Goal: Information Seeking & Learning: Learn about a topic

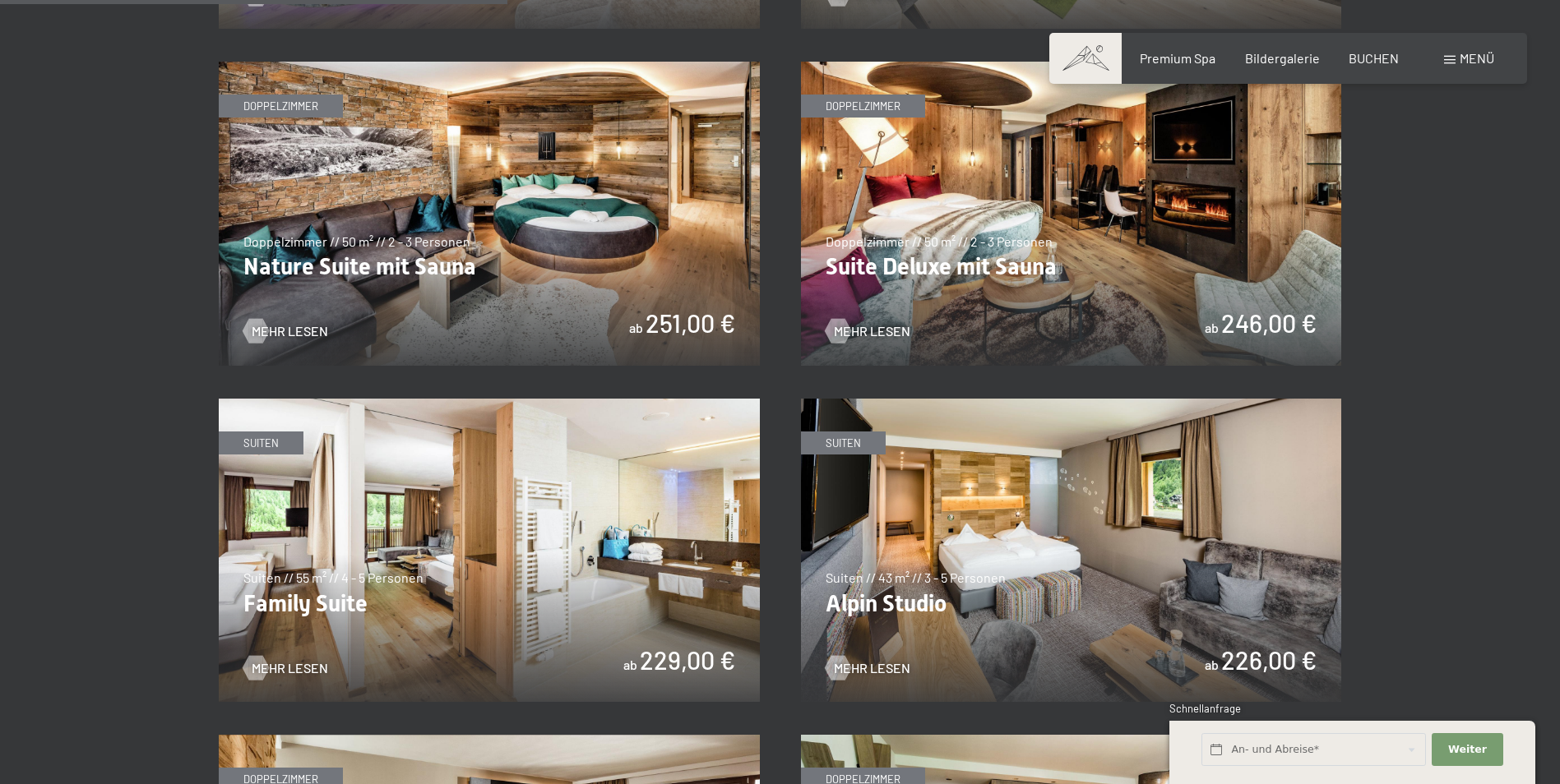
click at [956, 262] on img at bounding box center [1071, 213] width 541 height 304
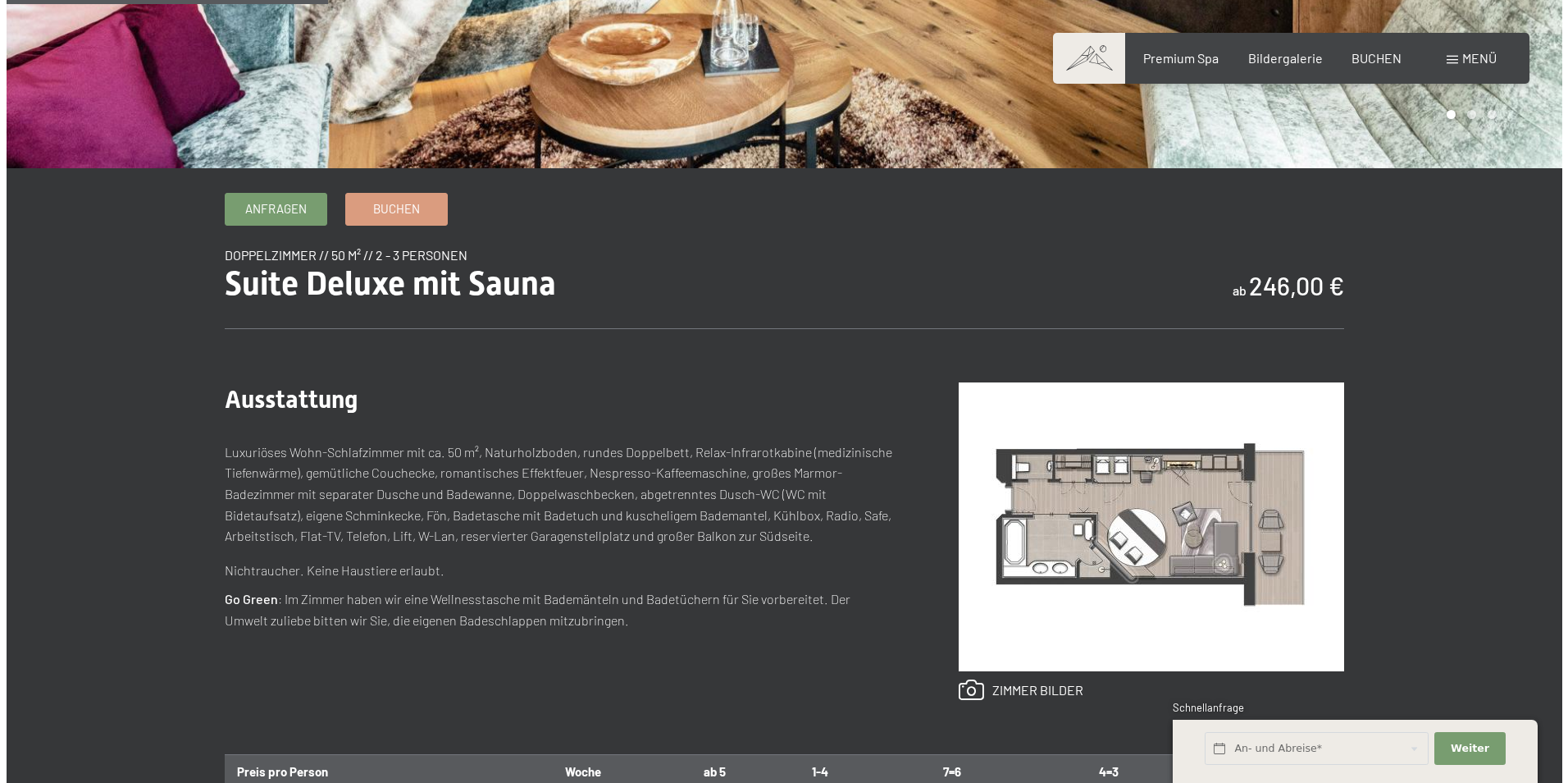
scroll to position [431, 0]
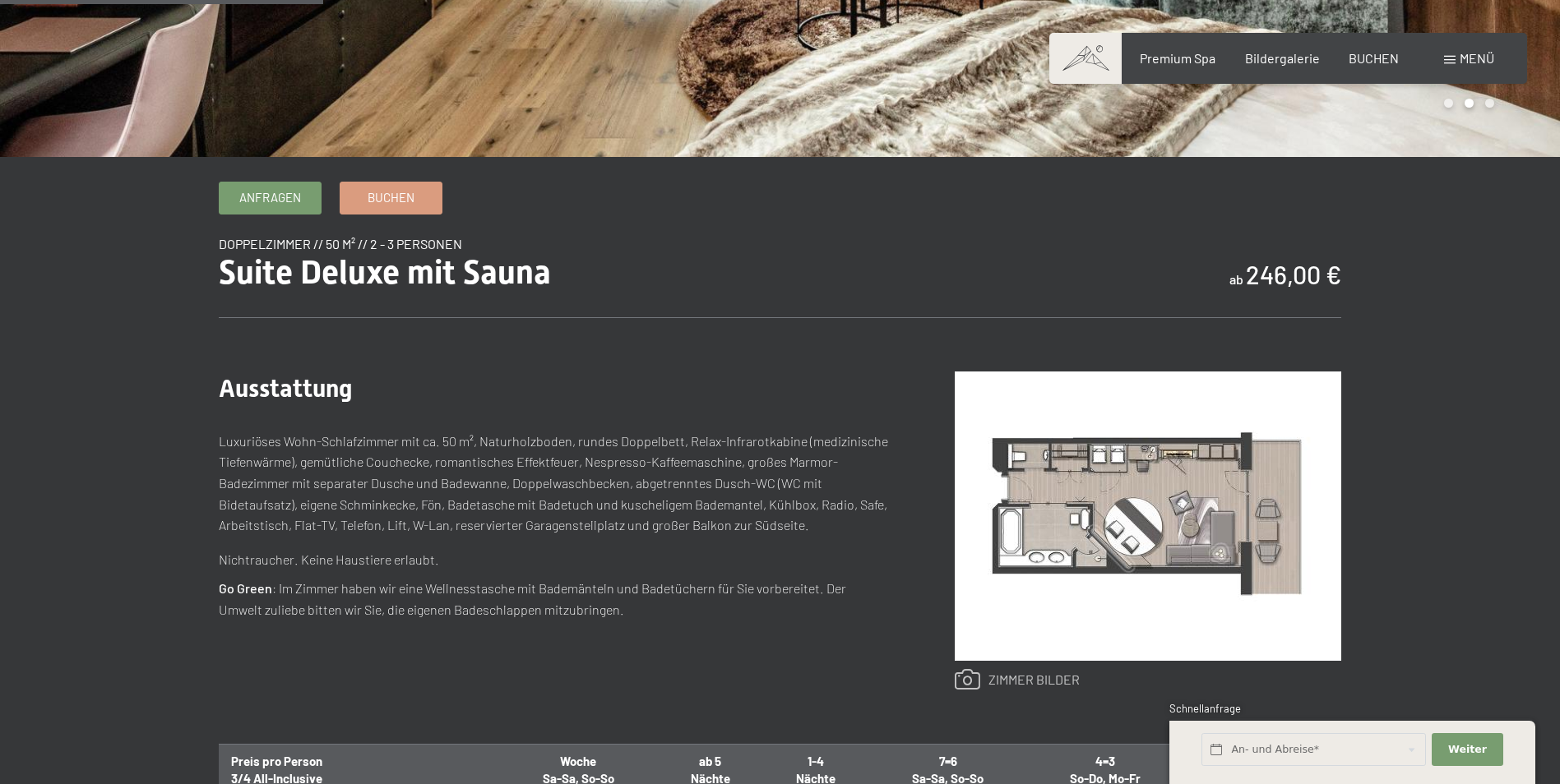
click at [976, 679] on link at bounding box center [1016, 680] width 125 height 22
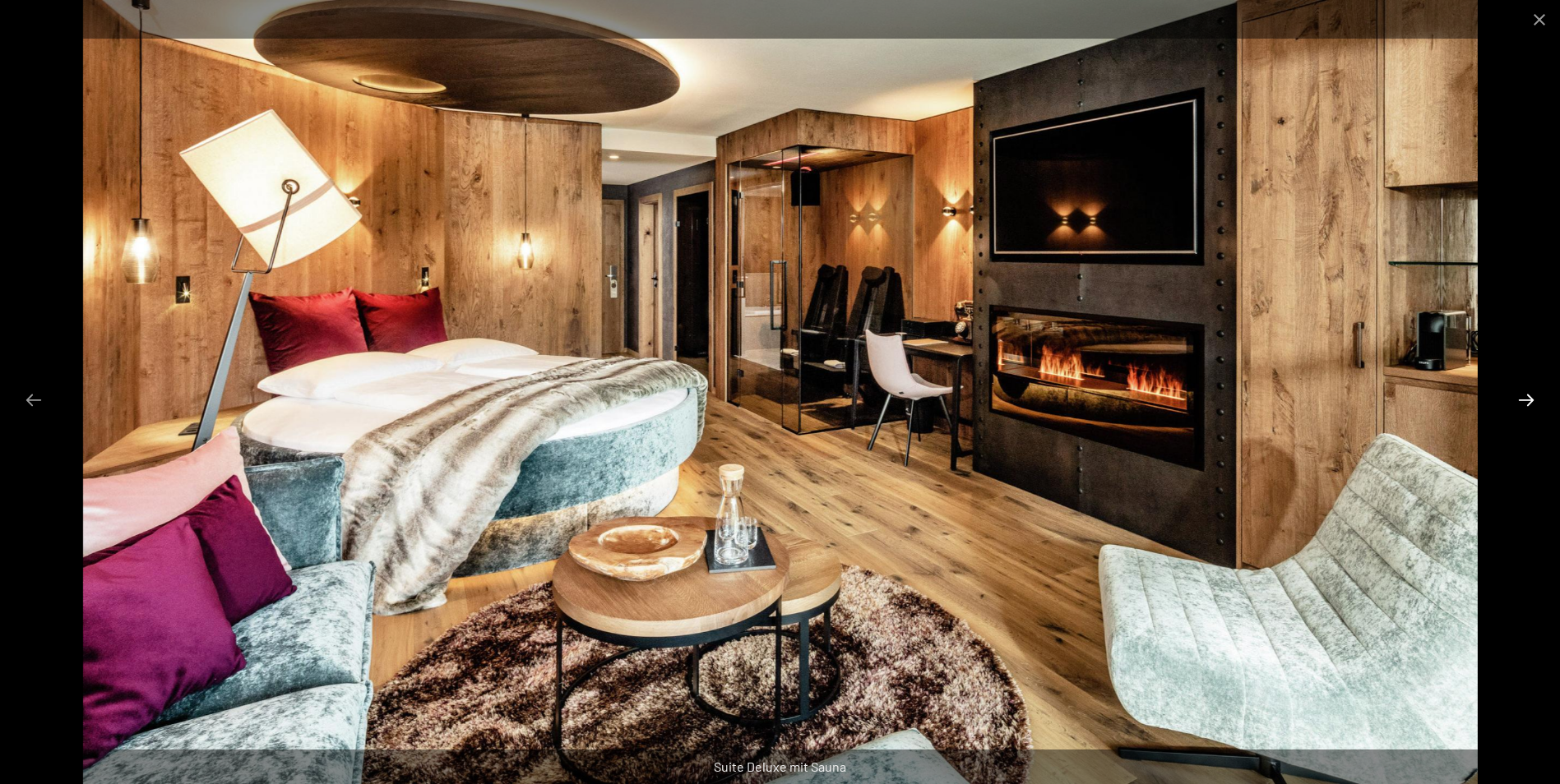
click at [1519, 403] on button "Next slide" at bounding box center [1526, 400] width 34 height 32
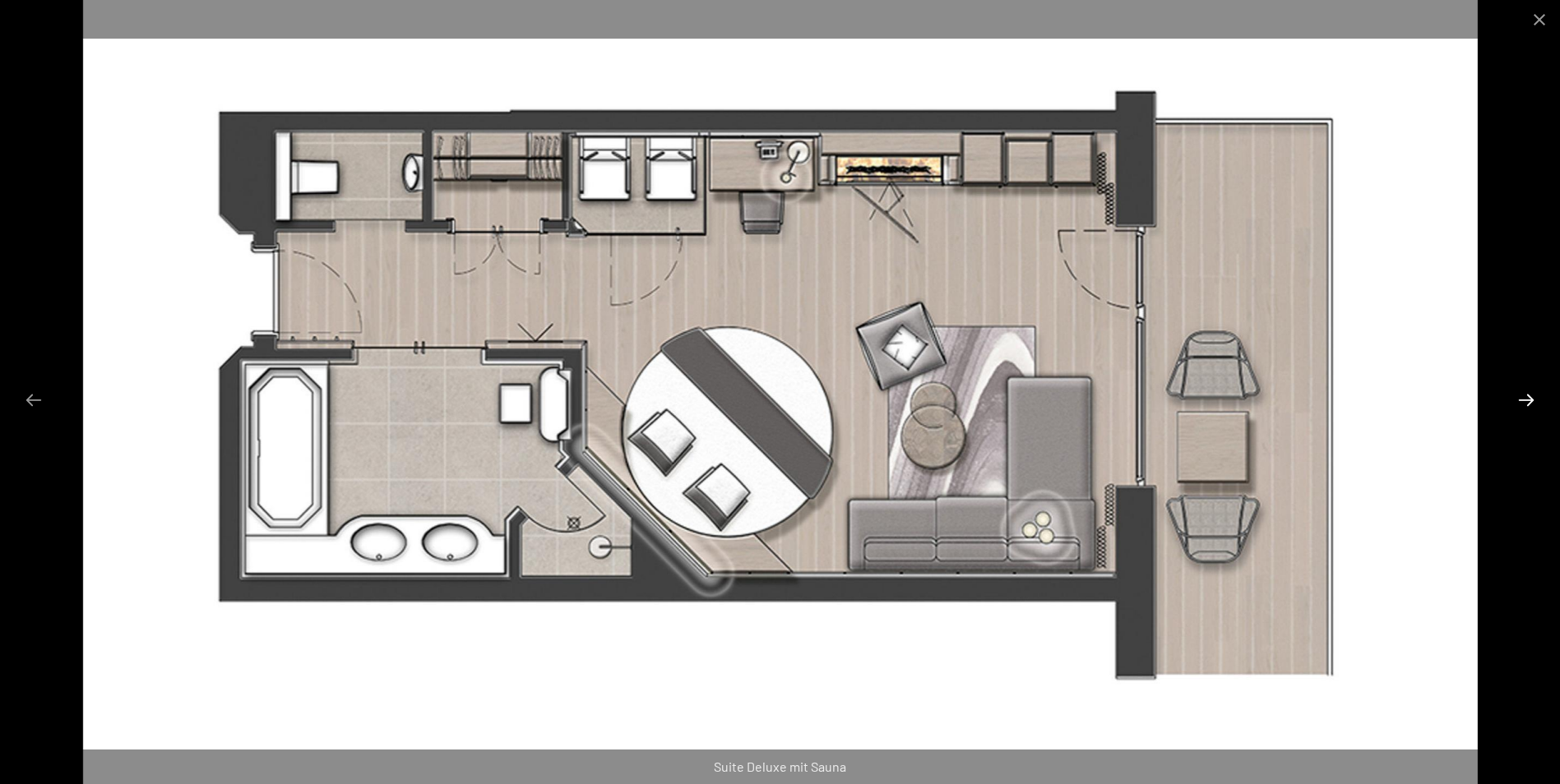
click at [1526, 405] on button "Next slide" at bounding box center [1526, 400] width 34 height 32
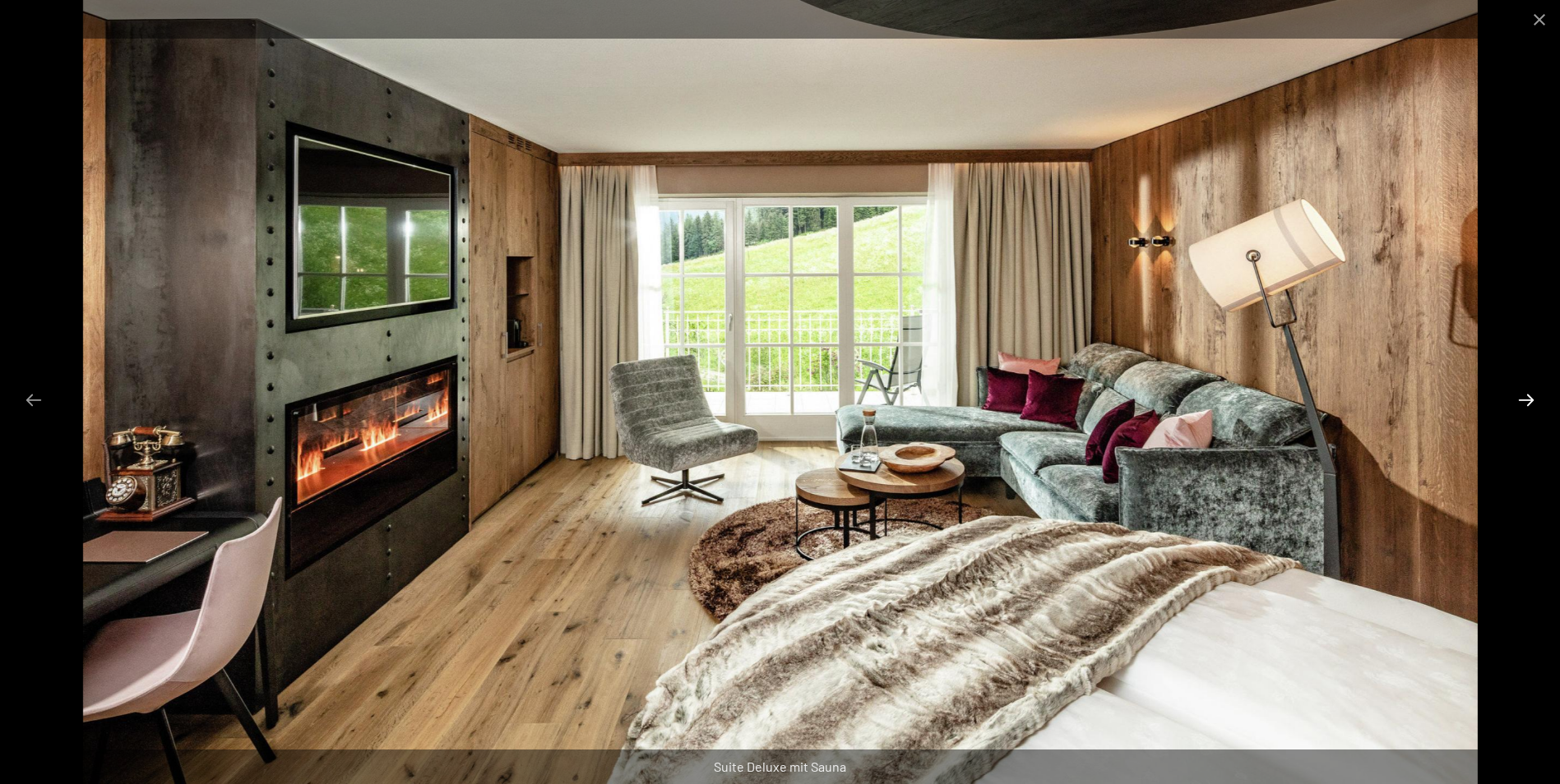
click at [1526, 405] on button "Next slide" at bounding box center [1526, 400] width 34 height 32
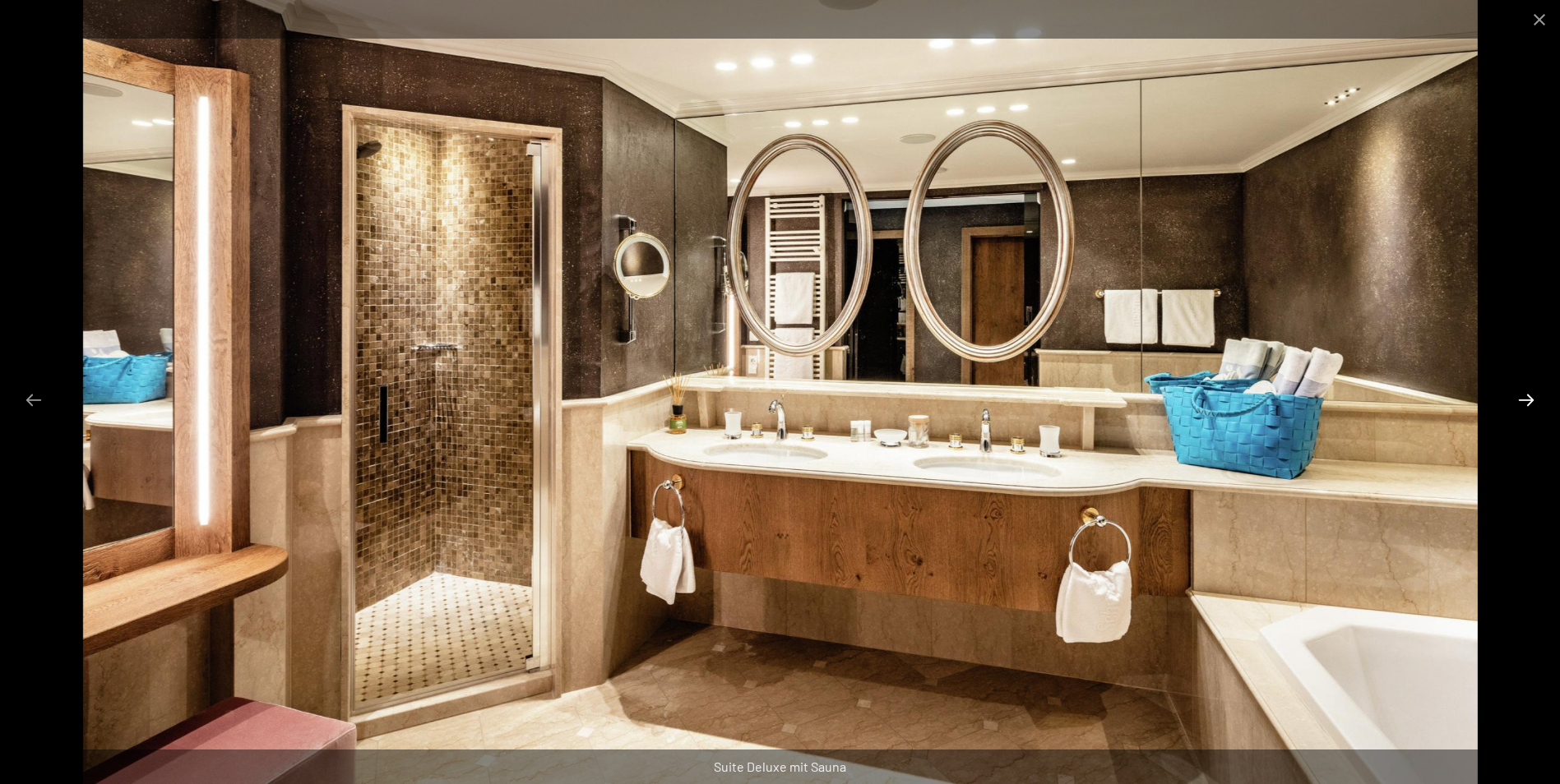
click at [1526, 405] on button "Next slide" at bounding box center [1526, 400] width 34 height 32
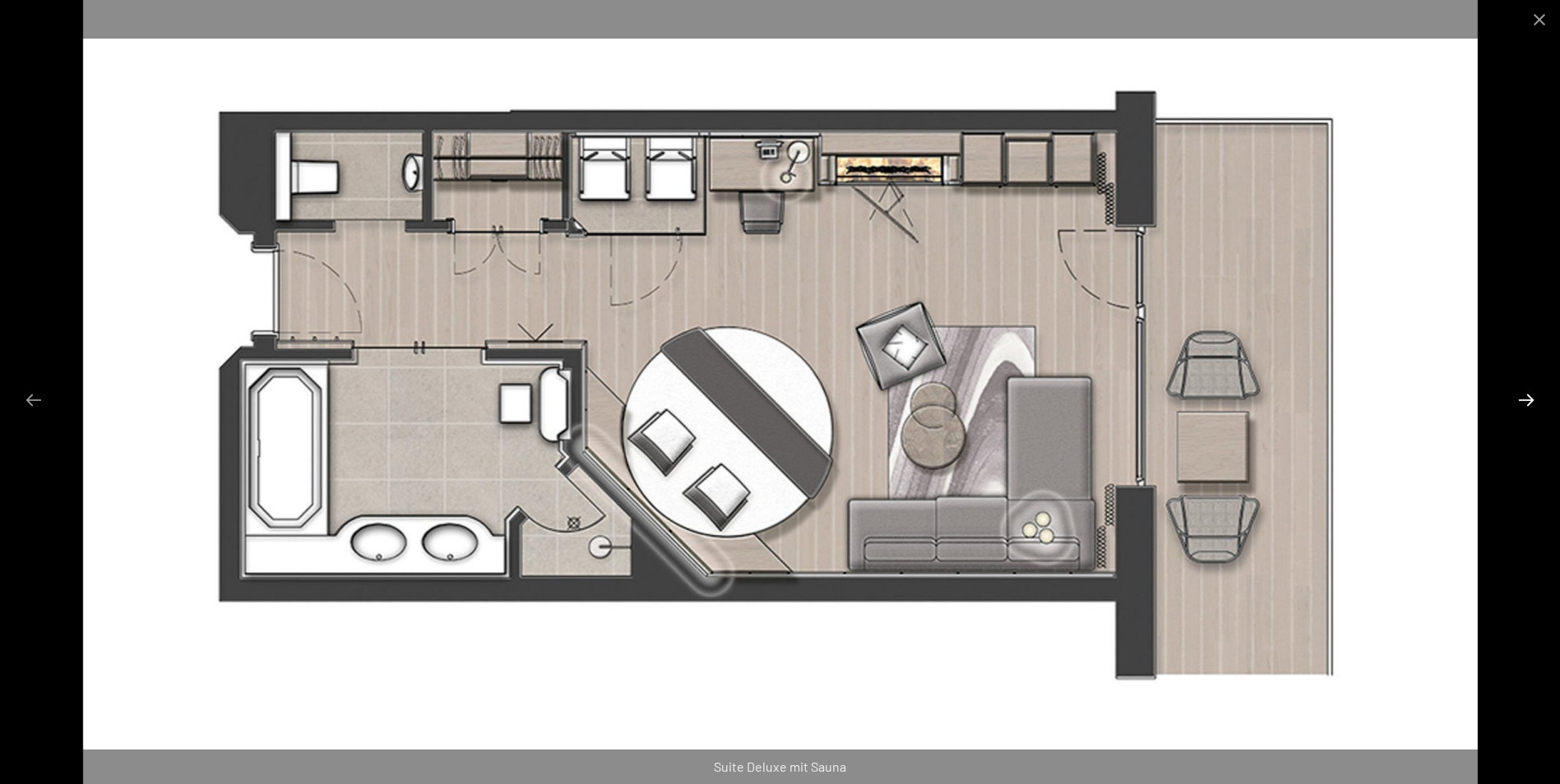
click at [1526, 405] on button "Next slide" at bounding box center [1526, 400] width 34 height 32
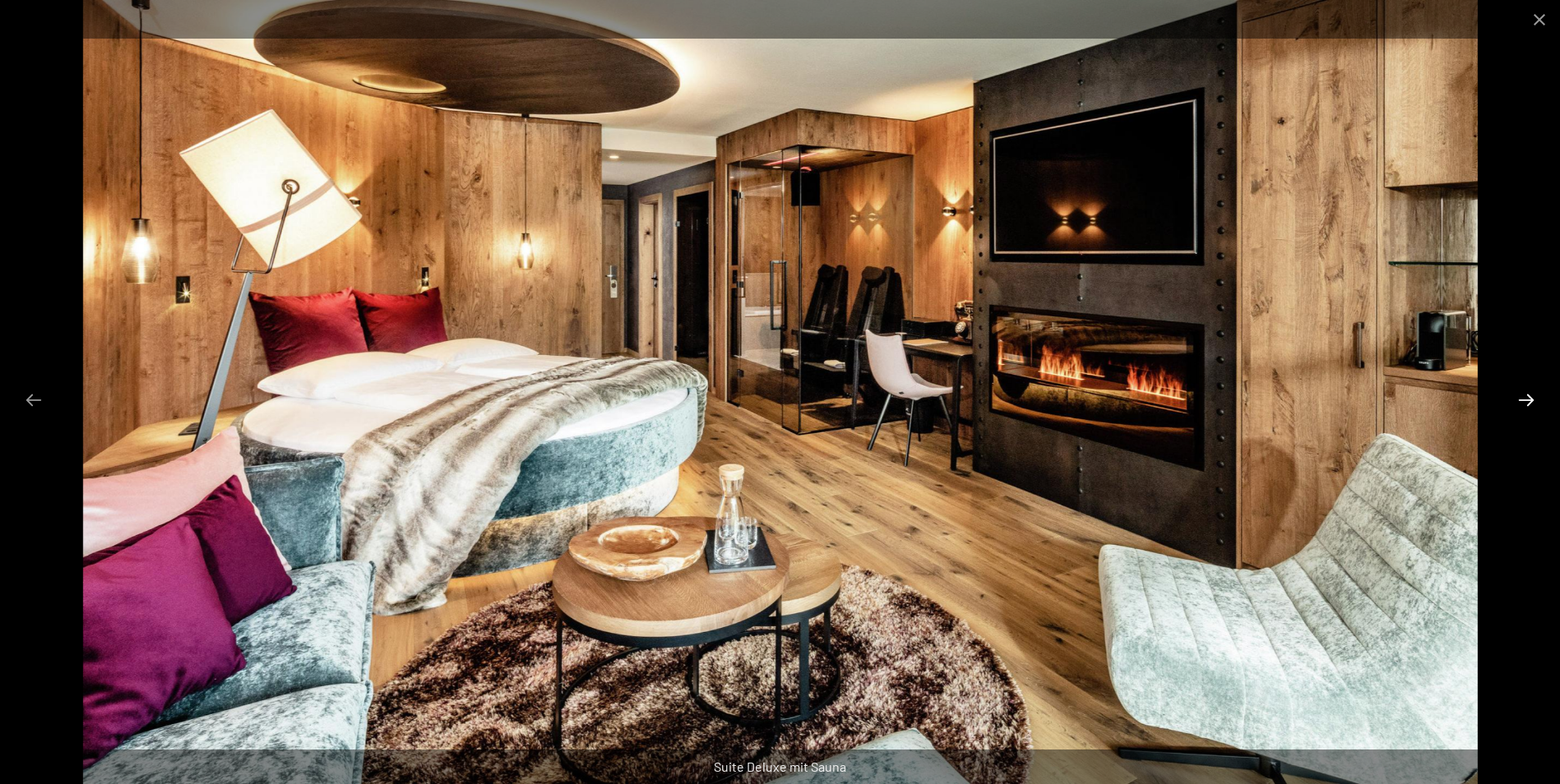
click at [1526, 405] on button "Next slide" at bounding box center [1526, 400] width 34 height 32
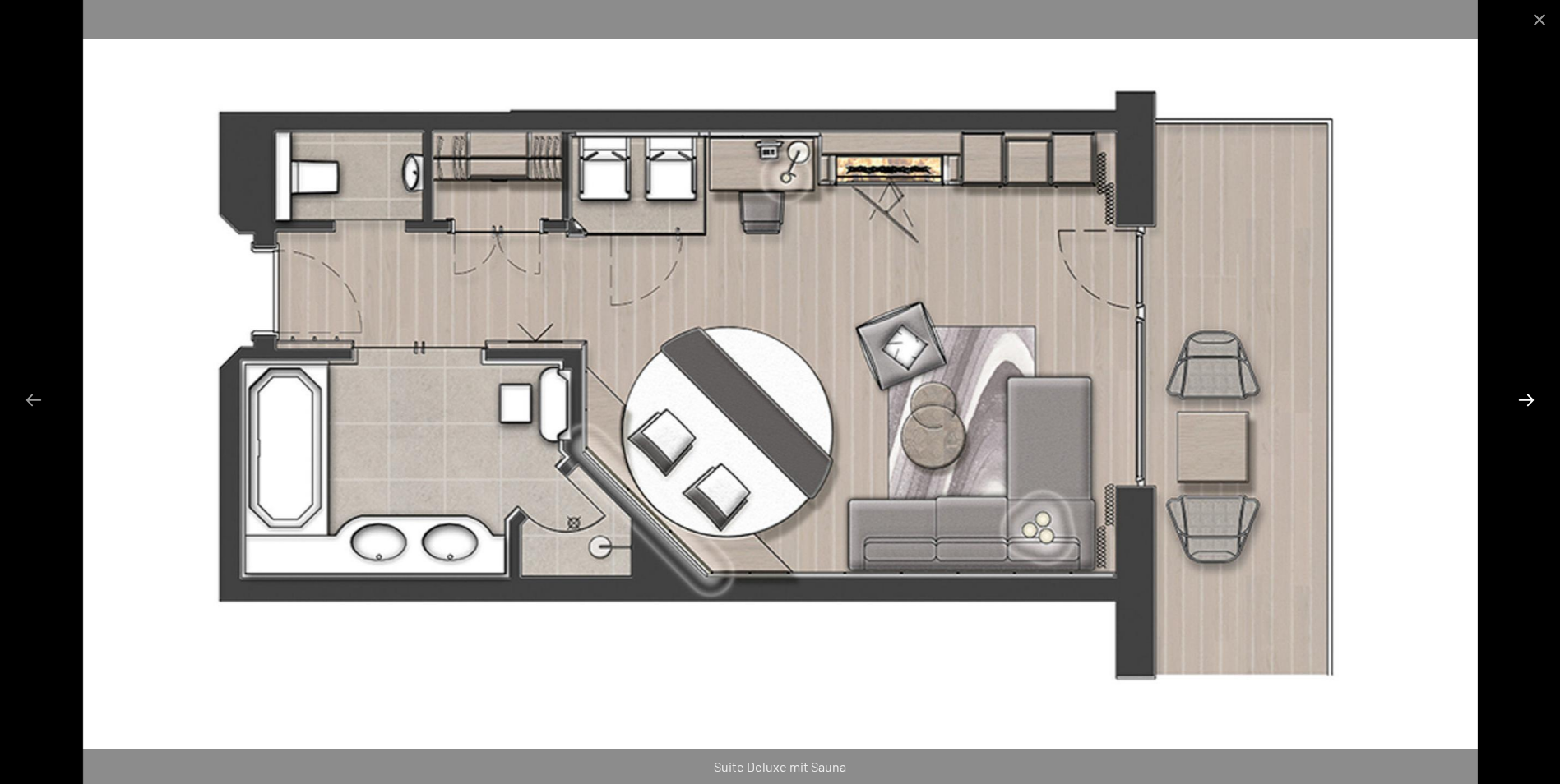
click at [1526, 405] on button "Next slide" at bounding box center [1526, 400] width 34 height 32
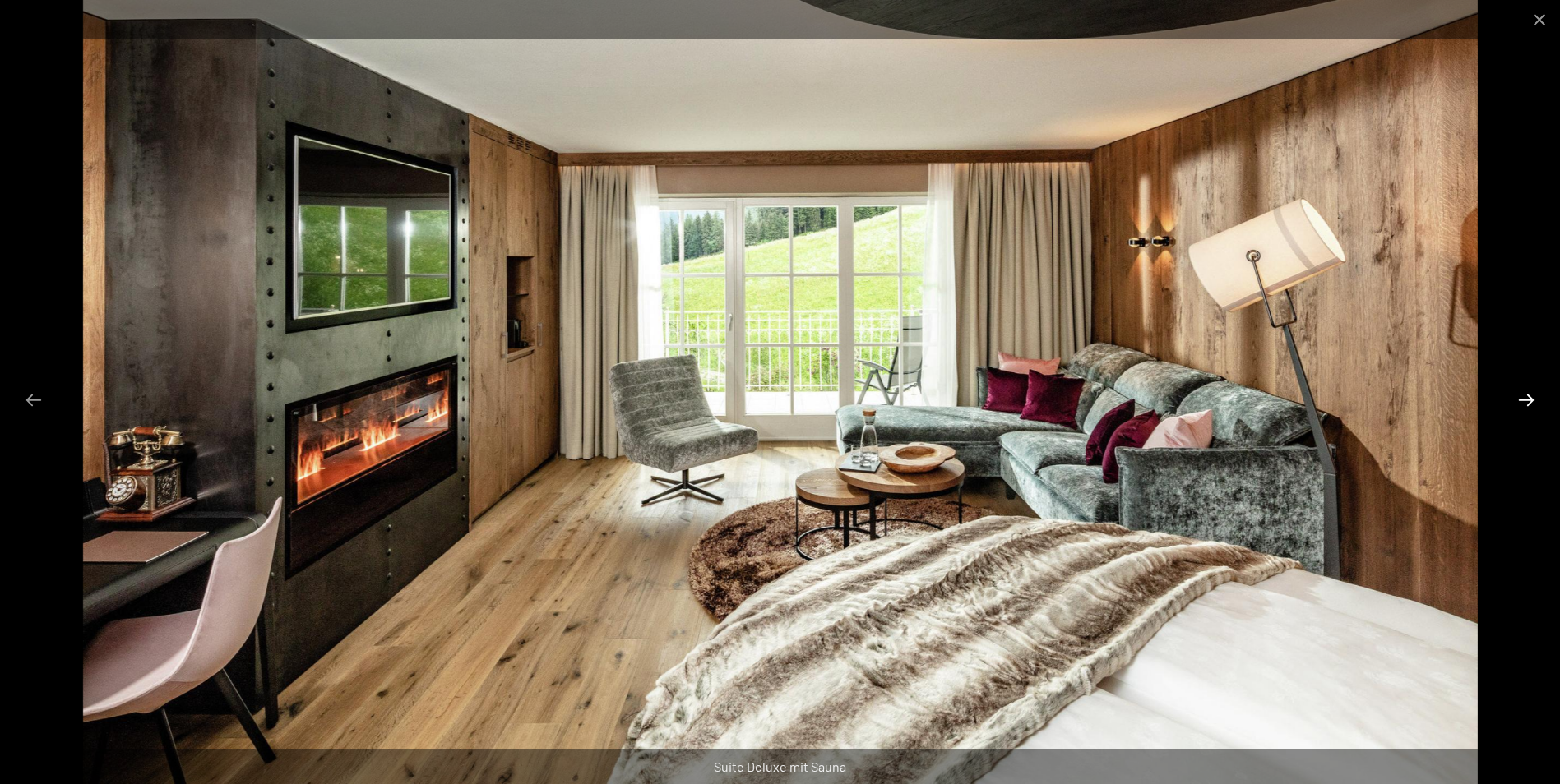
click at [1526, 405] on button "Next slide" at bounding box center [1526, 400] width 34 height 32
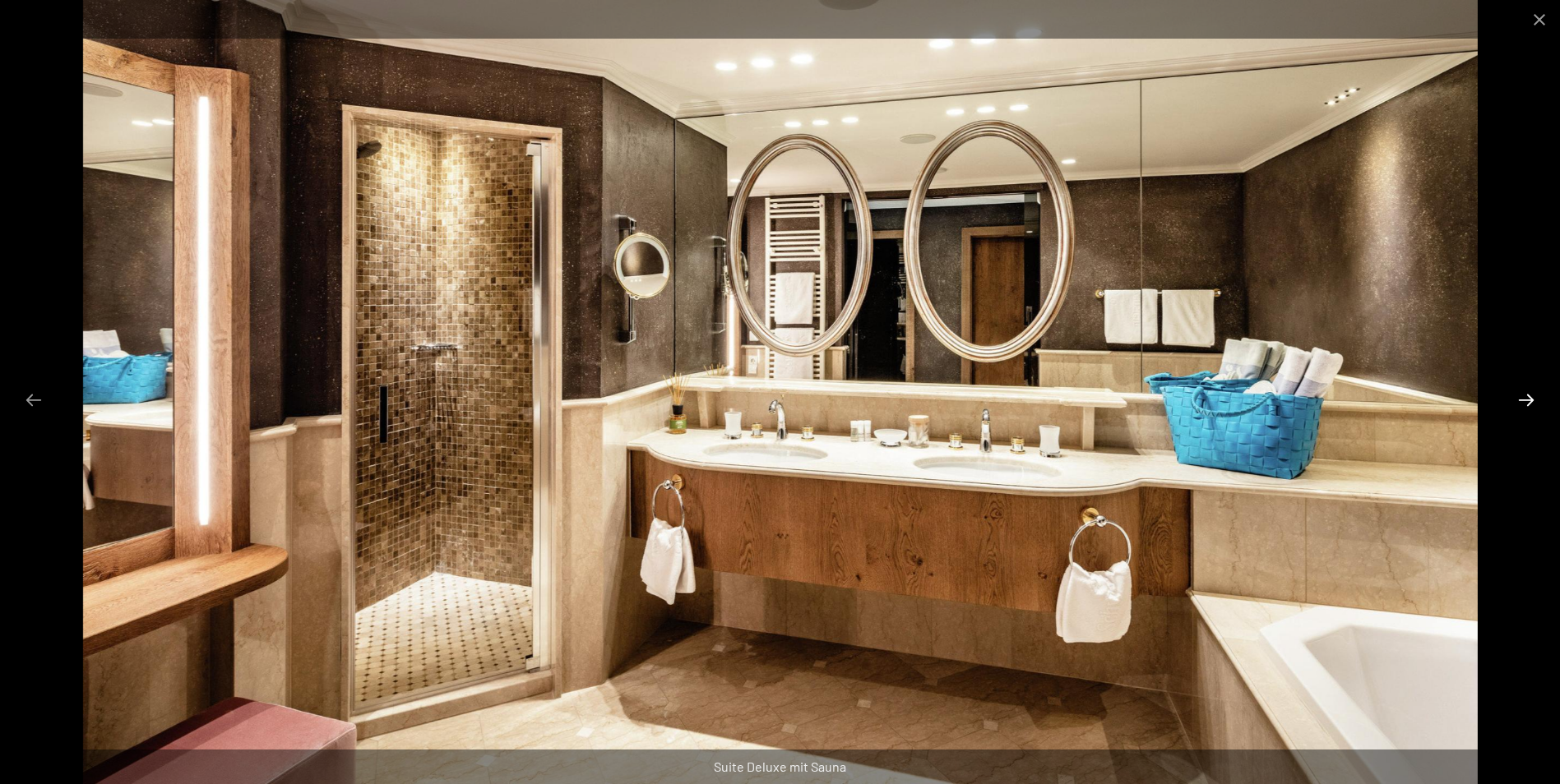
click at [1517, 402] on button "Next slide" at bounding box center [1526, 400] width 34 height 32
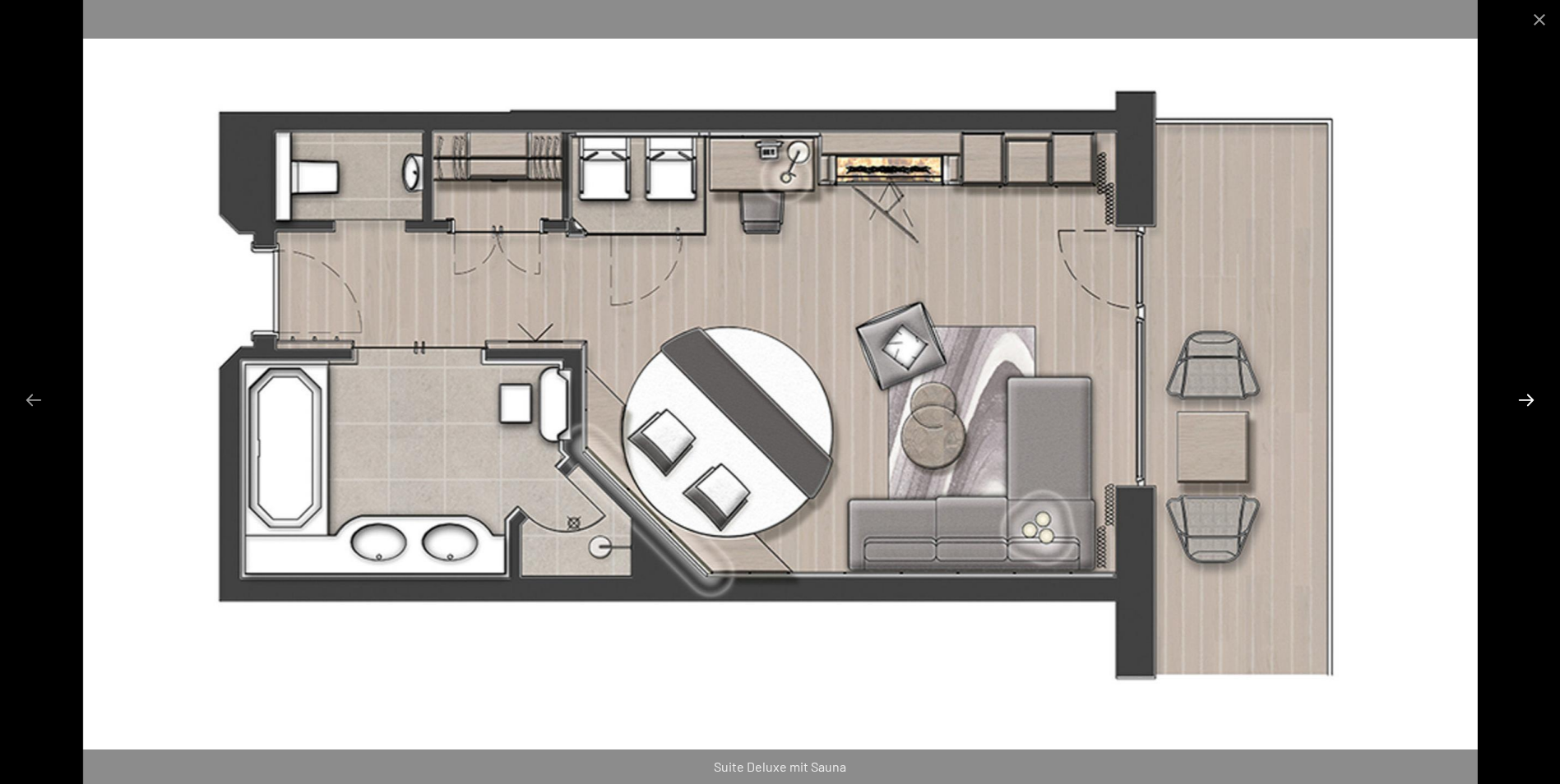
click at [1525, 401] on button "Next slide" at bounding box center [1526, 400] width 34 height 32
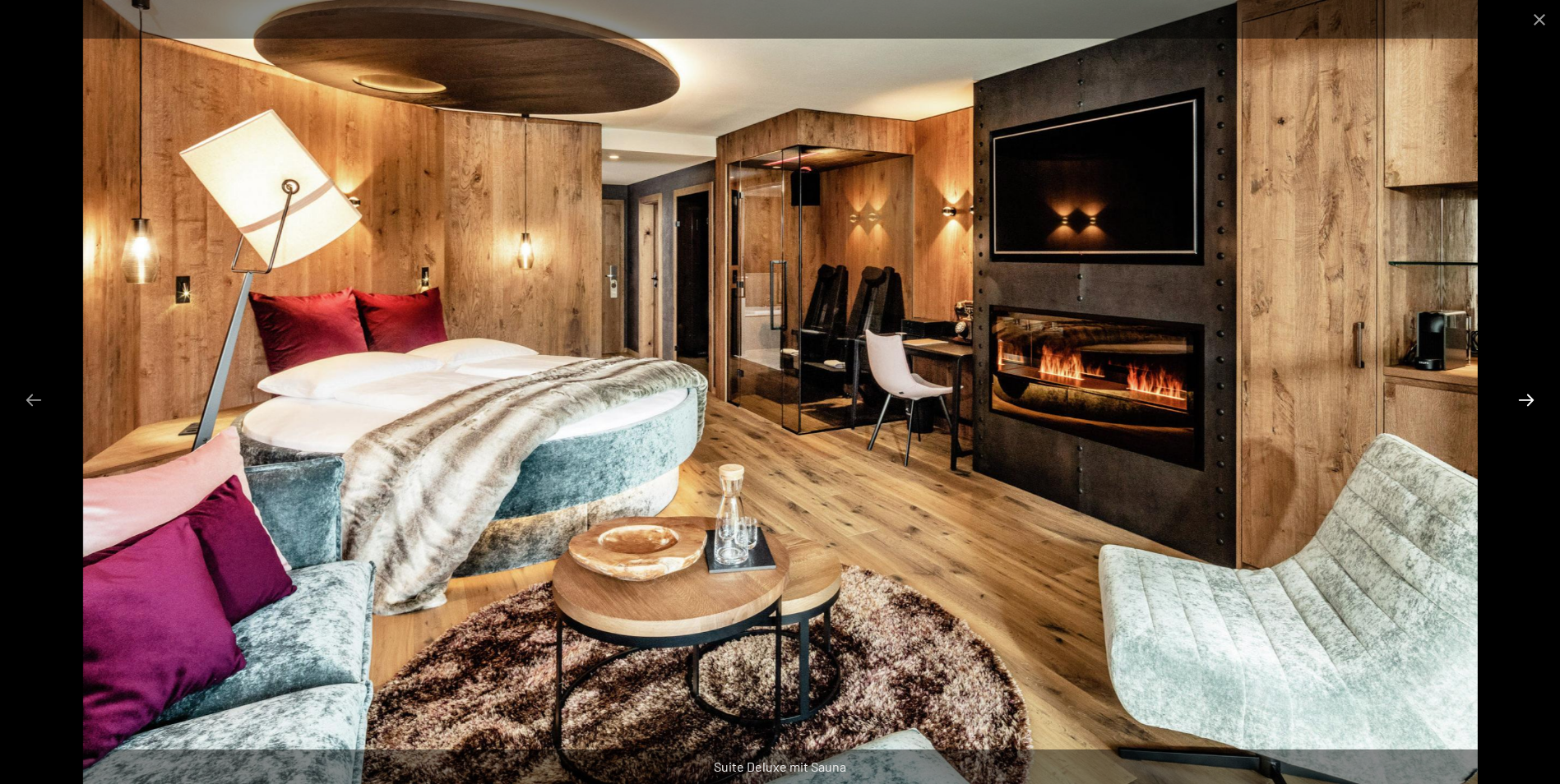
click at [1525, 401] on button "Next slide" at bounding box center [1526, 400] width 34 height 32
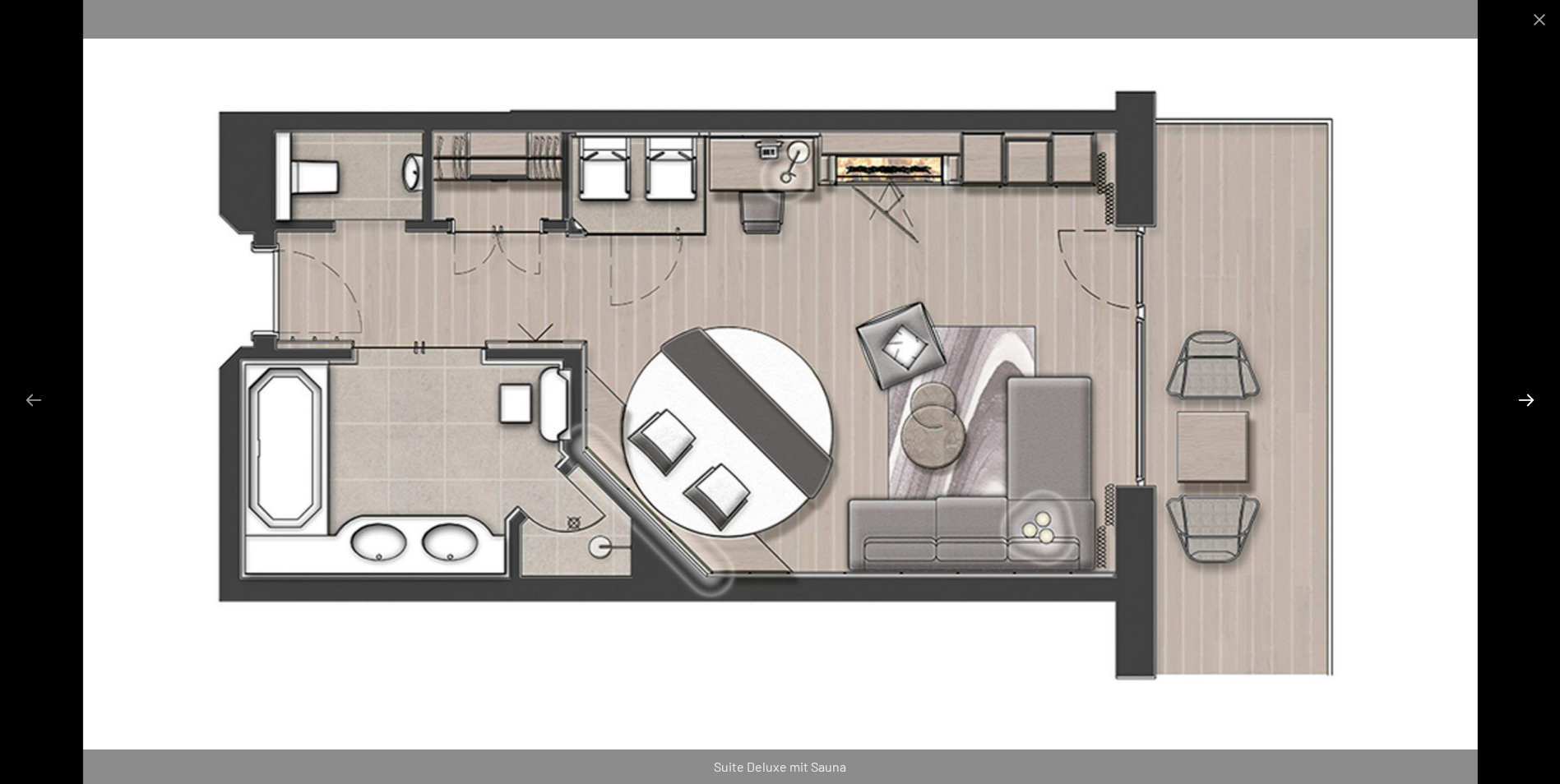
click at [1525, 401] on button "Next slide" at bounding box center [1526, 400] width 34 height 32
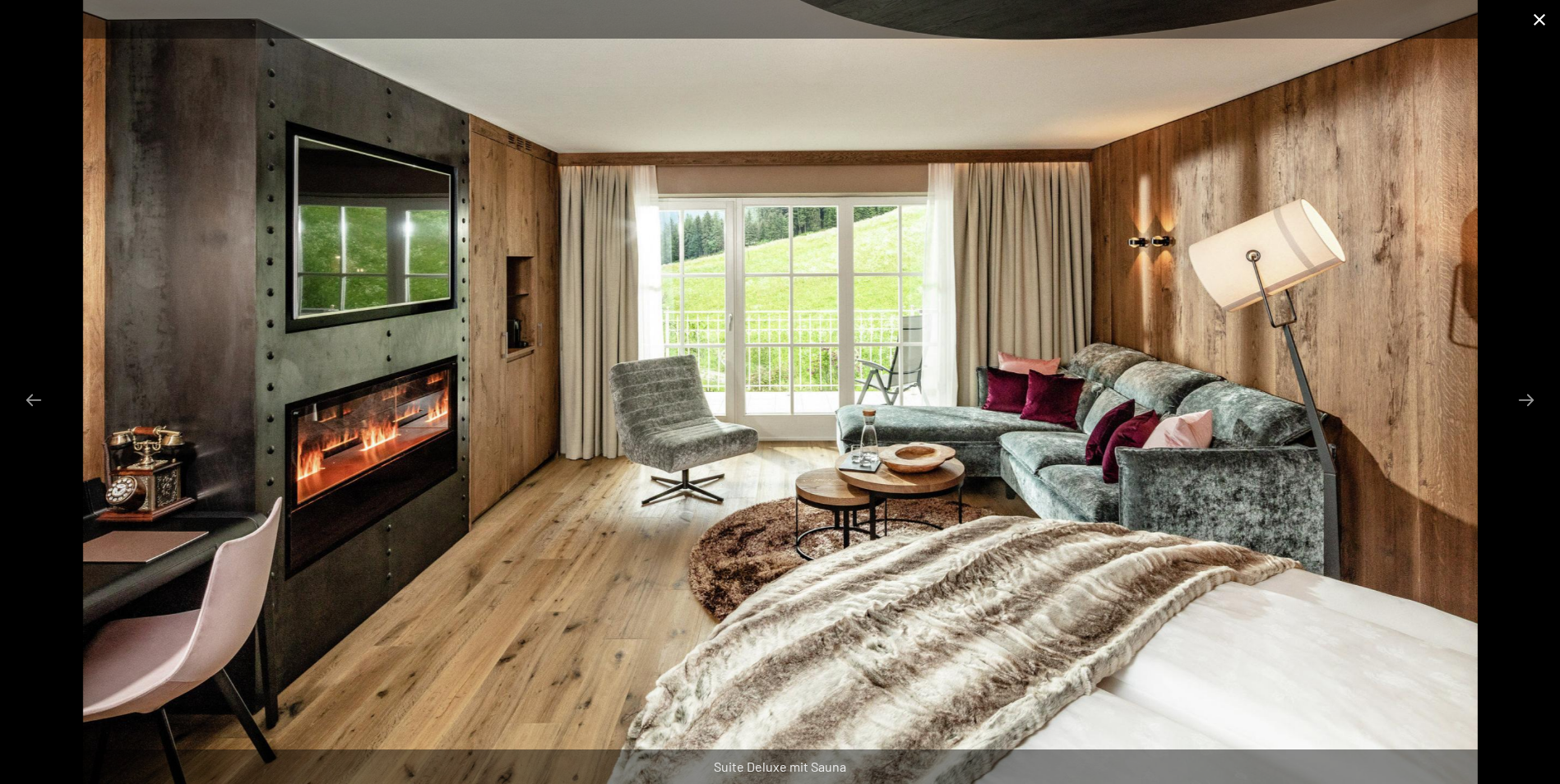
drag, startPoint x: 1542, startPoint y: 19, endPoint x: 1521, endPoint y: 36, distance: 27.0
click at [1541, 19] on button "Close gallery" at bounding box center [1539, 19] width 41 height 39
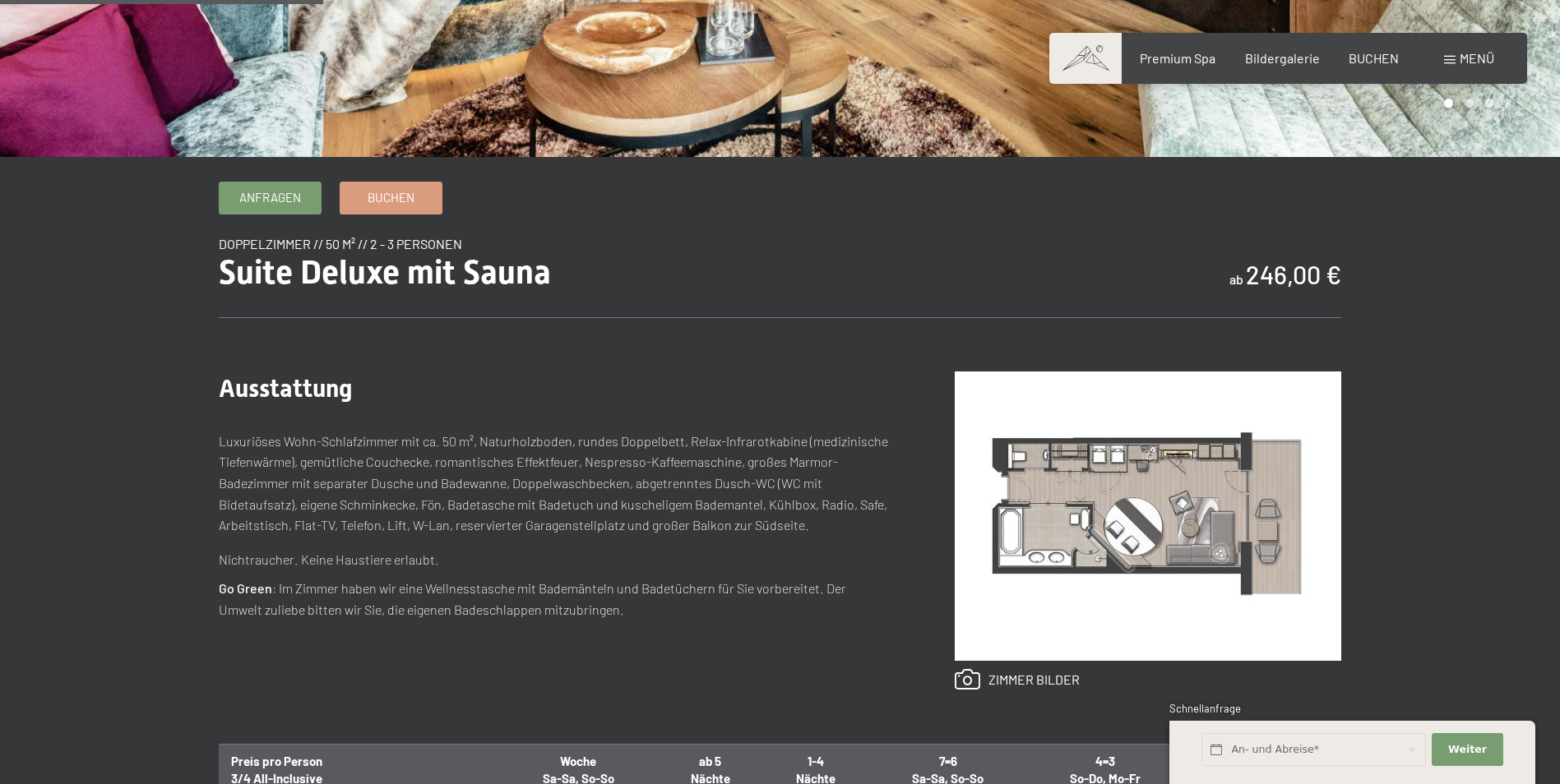
click at [1448, 54] on div "Menü" at bounding box center [1468, 58] width 50 height 18
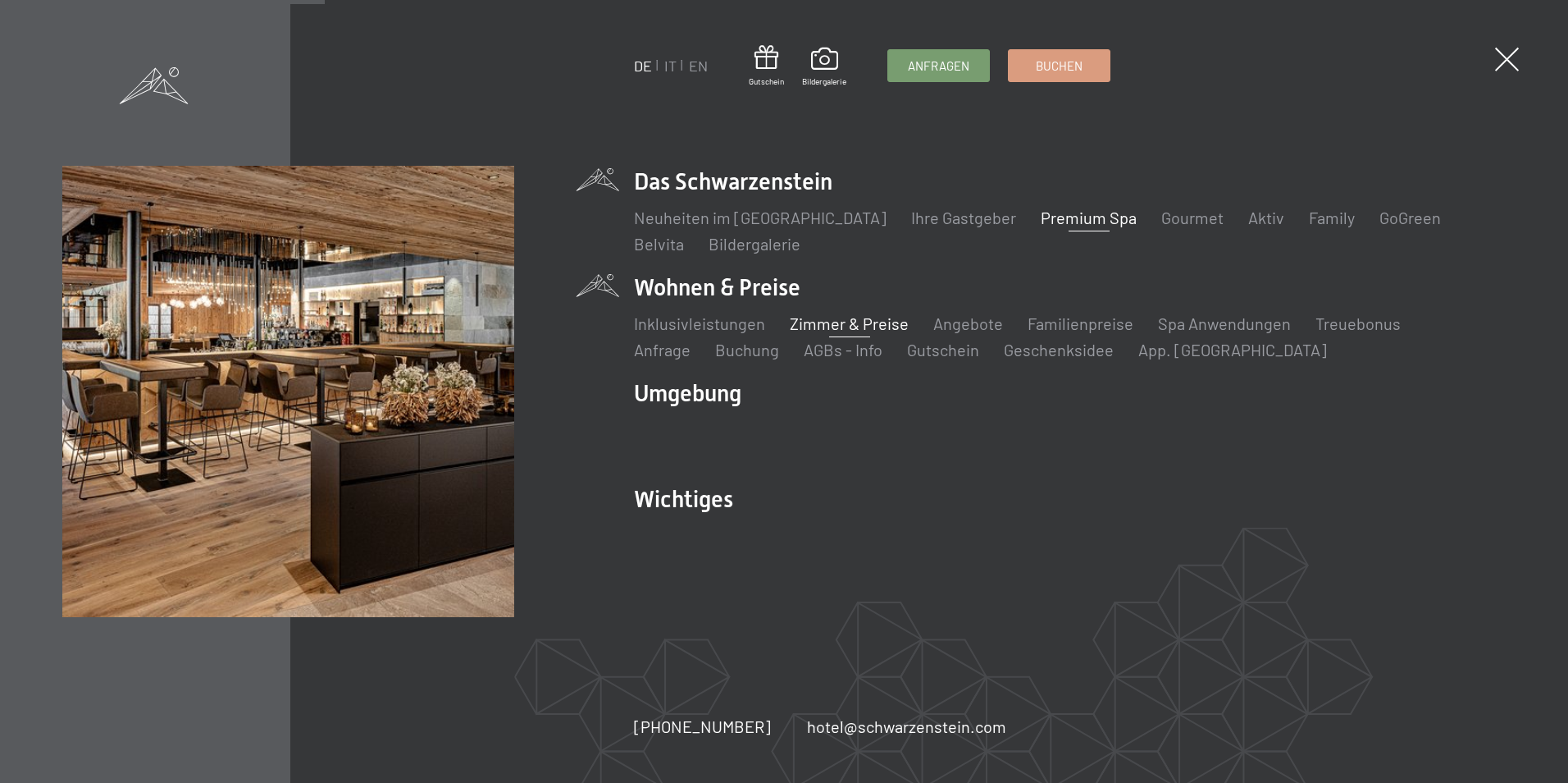
click at [1065, 216] on link "Premium Spa" at bounding box center [1088, 218] width 96 height 20
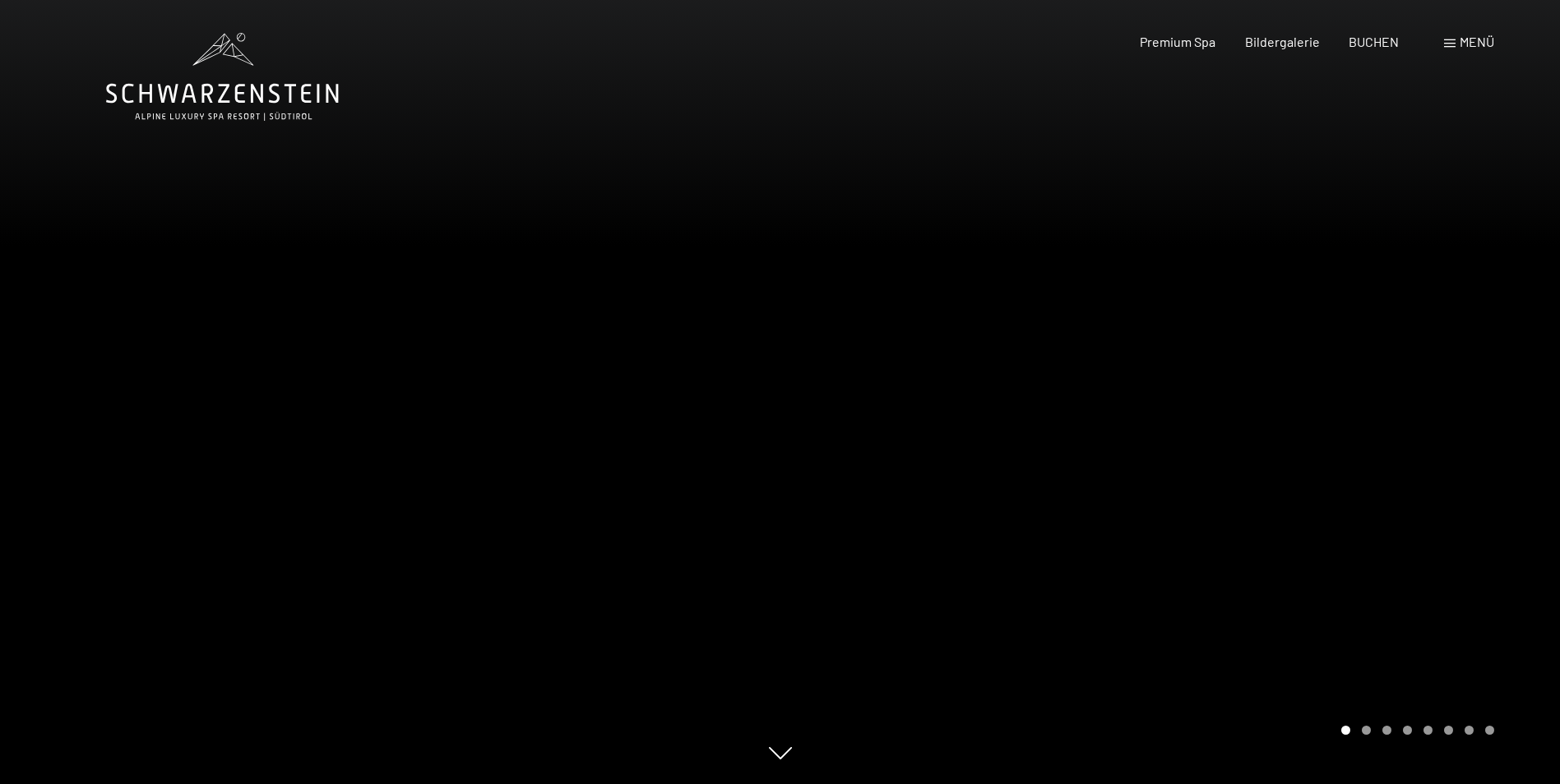
click at [1257, 443] on div at bounding box center [1170, 392] width 780 height 784
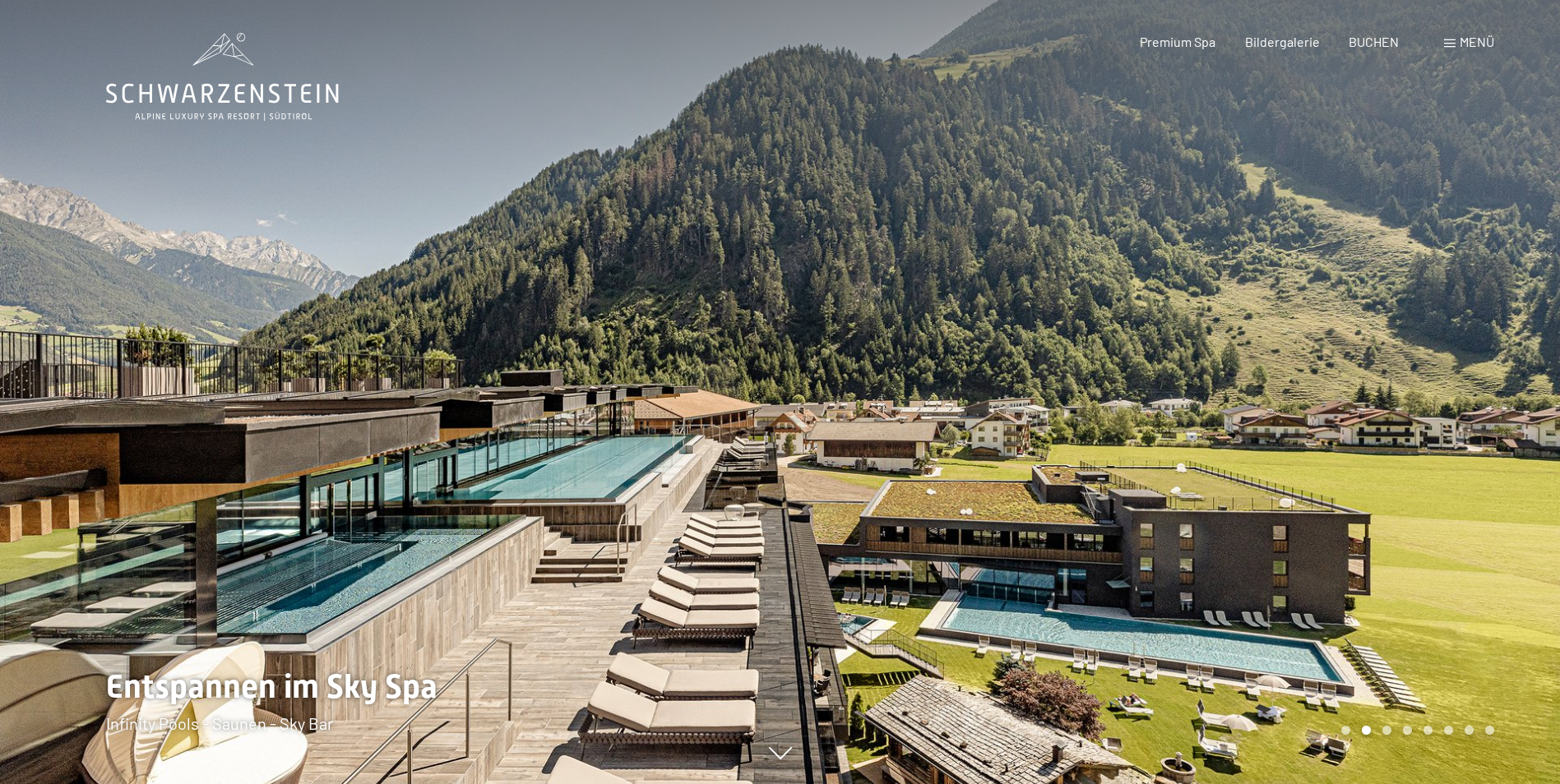
click at [1257, 443] on div at bounding box center [1170, 392] width 780 height 784
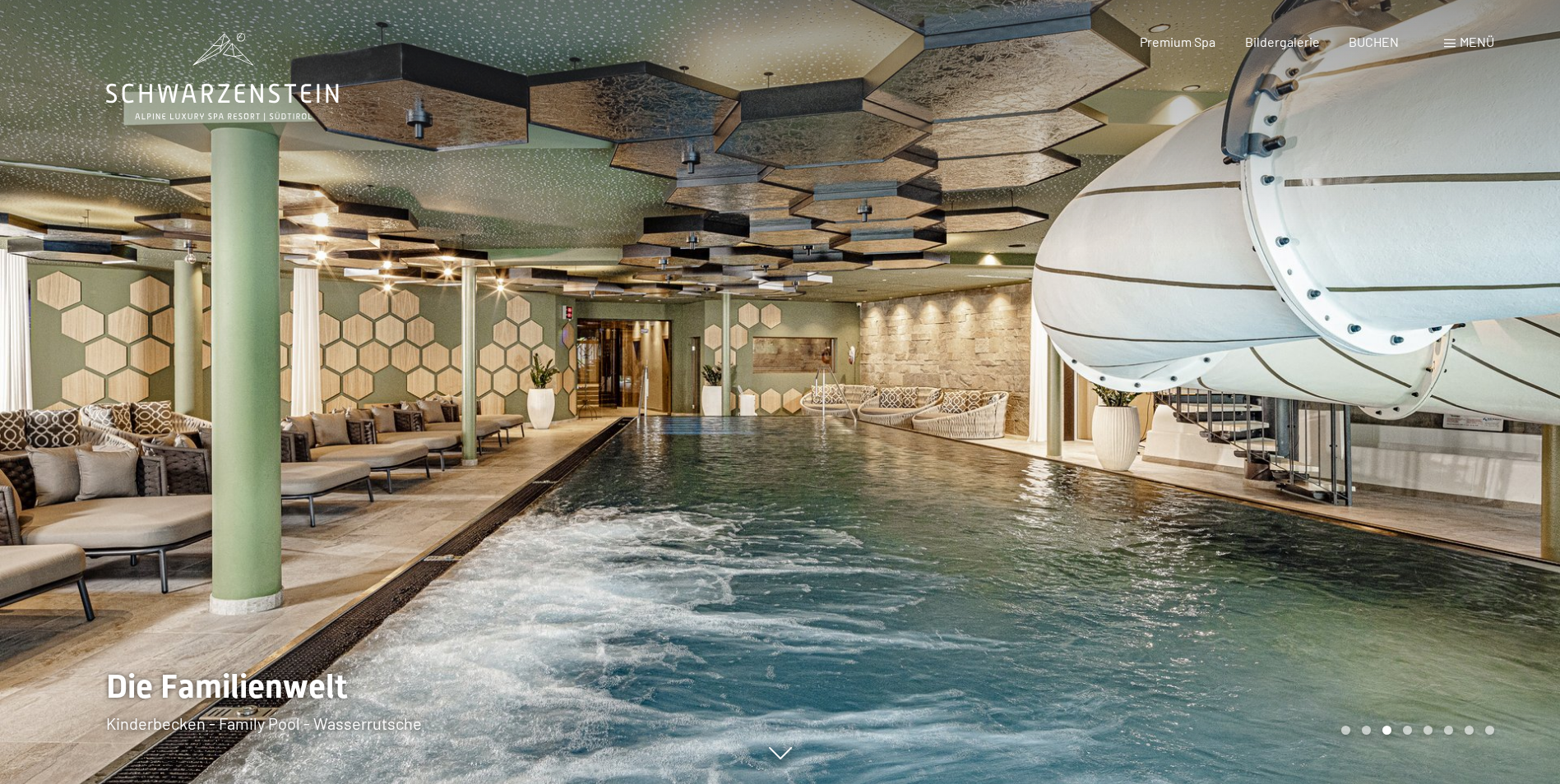
click at [1257, 443] on div at bounding box center [1170, 392] width 780 height 784
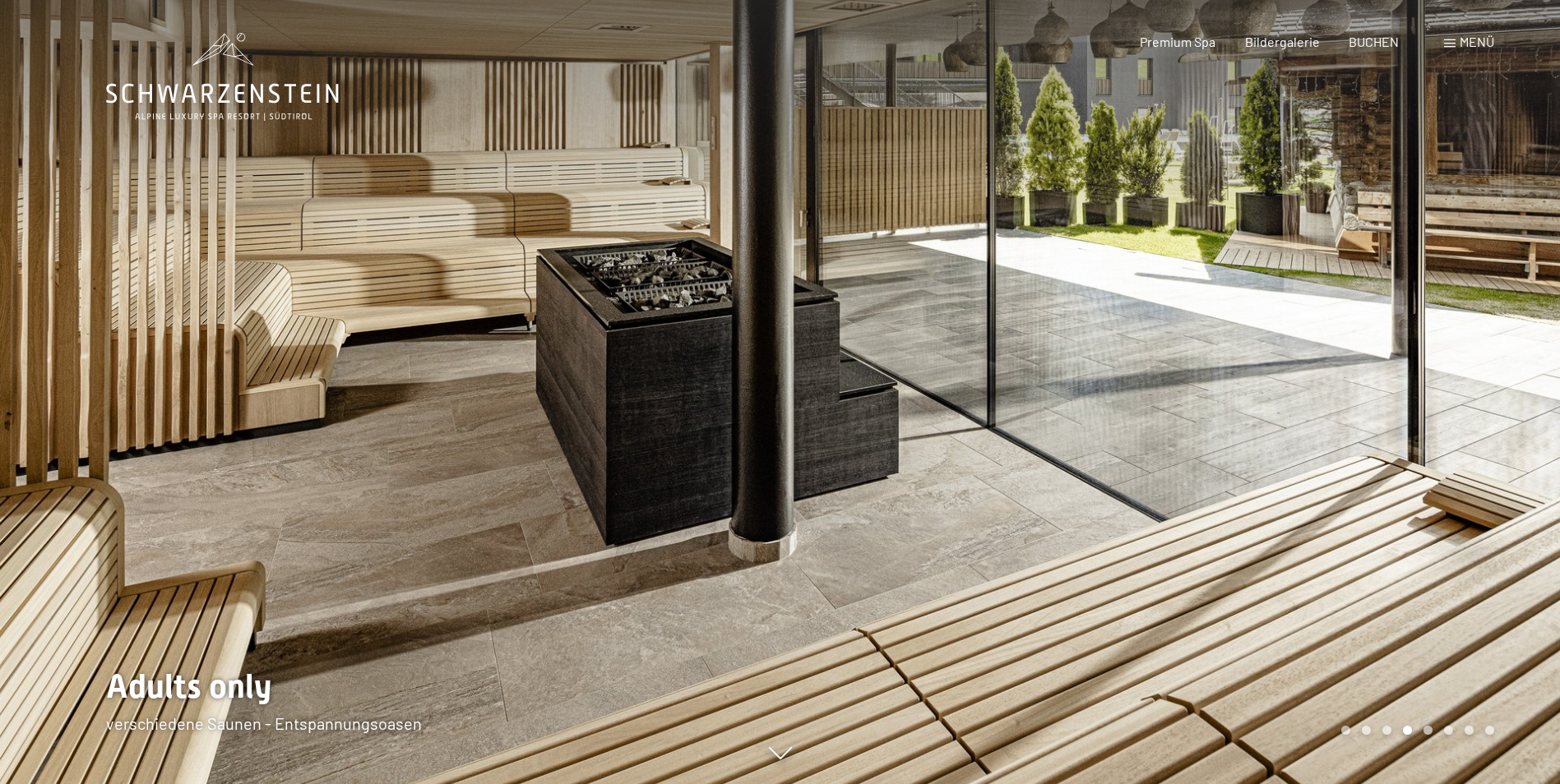
click at [1257, 443] on div at bounding box center [1170, 392] width 780 height 784
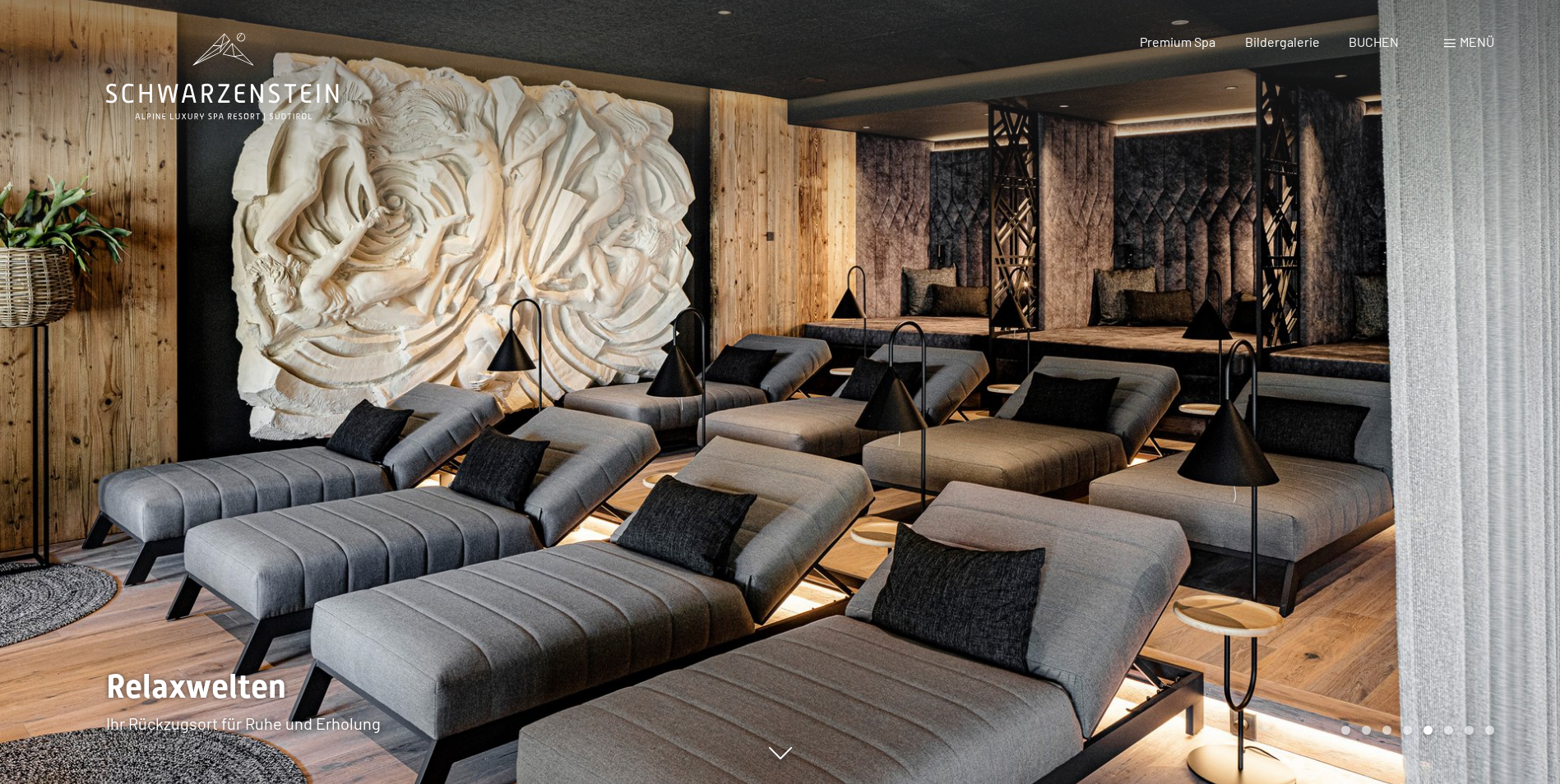
click at [1257, 443] on div at bounding box center [1170, 392] width 780 height 784
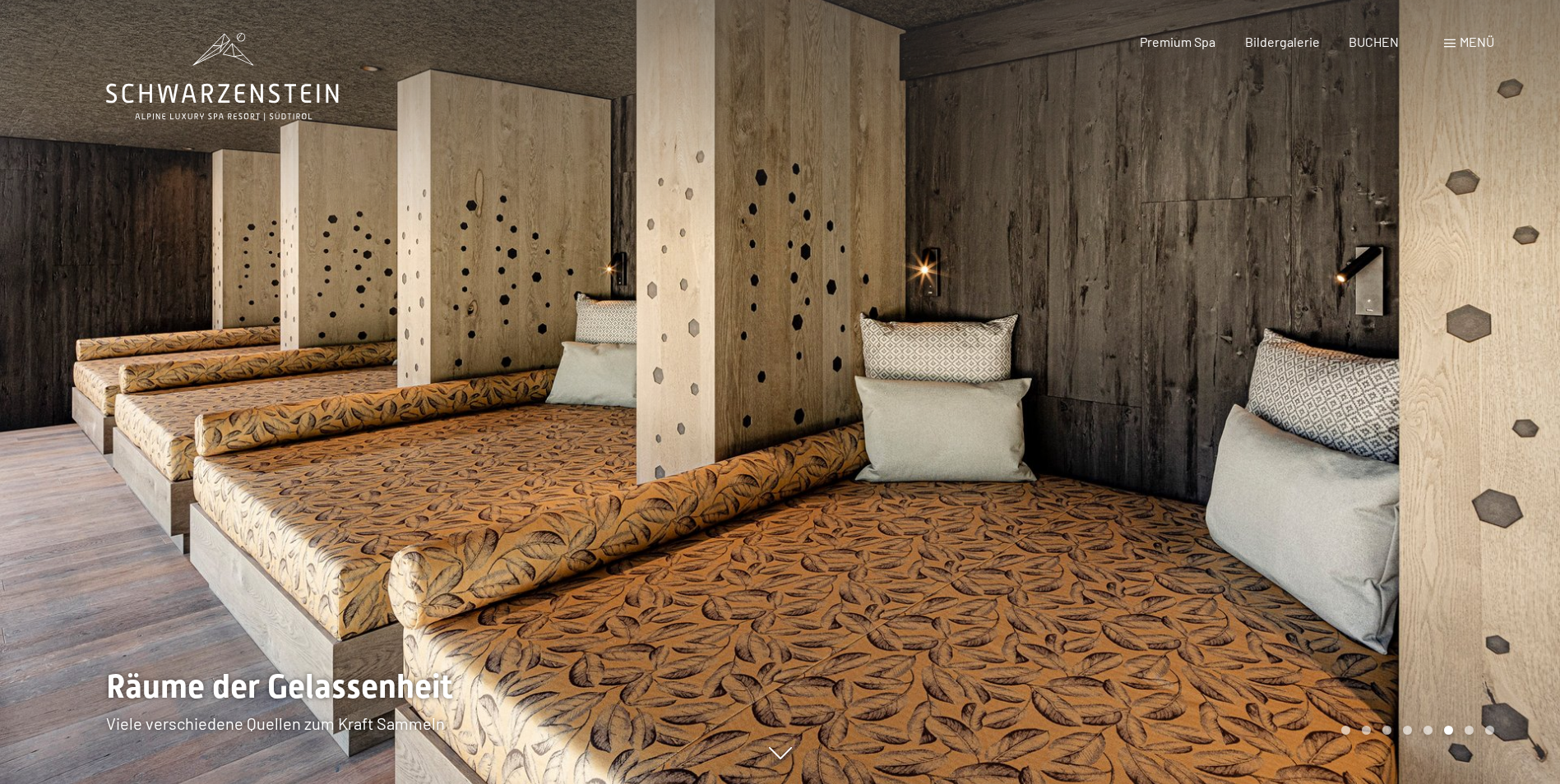
click at [1257, 443] on div at bounding box center [1170, 392] width 780 height 784
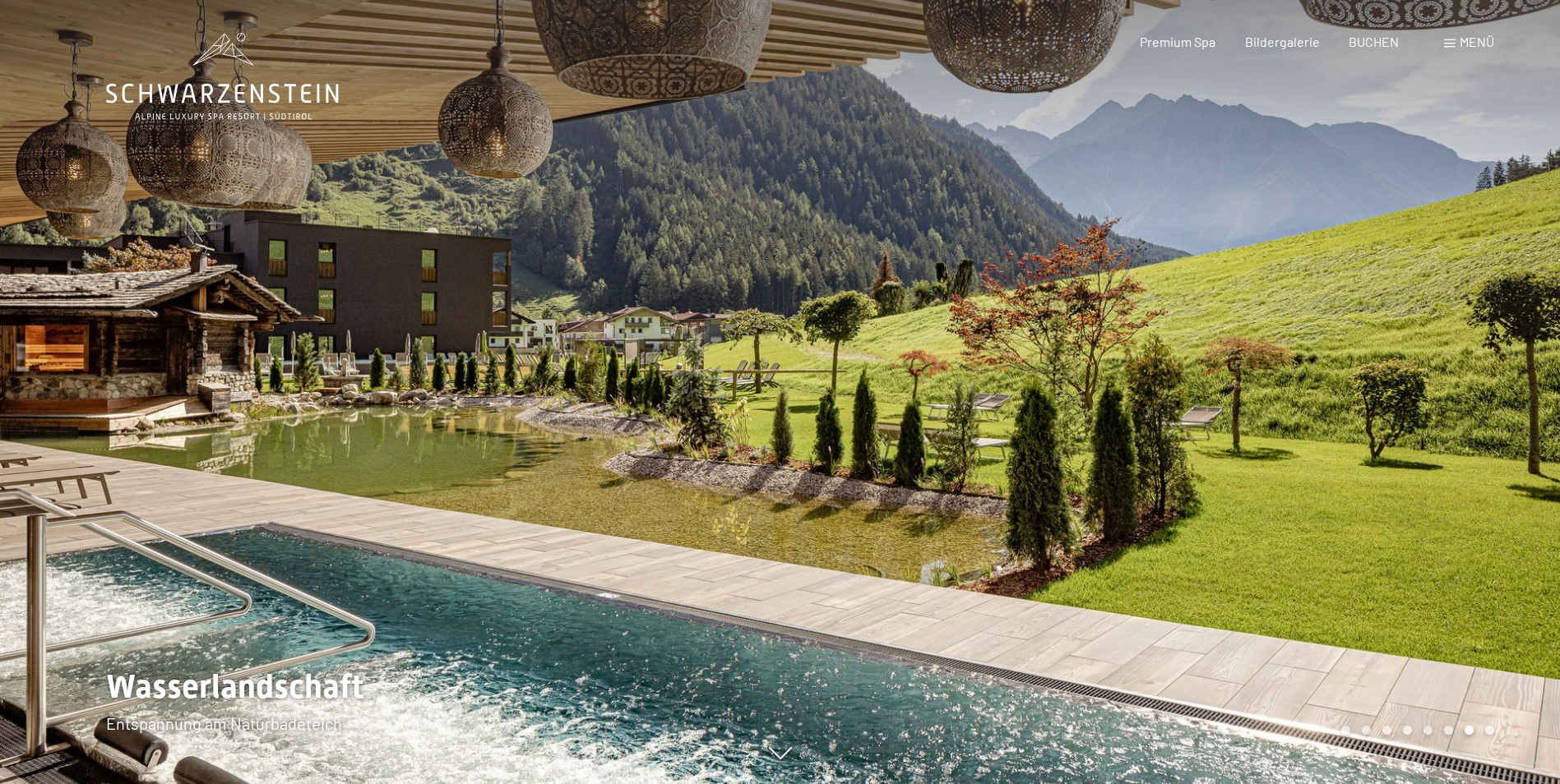
click at [1257, 443] on div at bounding box center [1170, 392] width 780 height 784
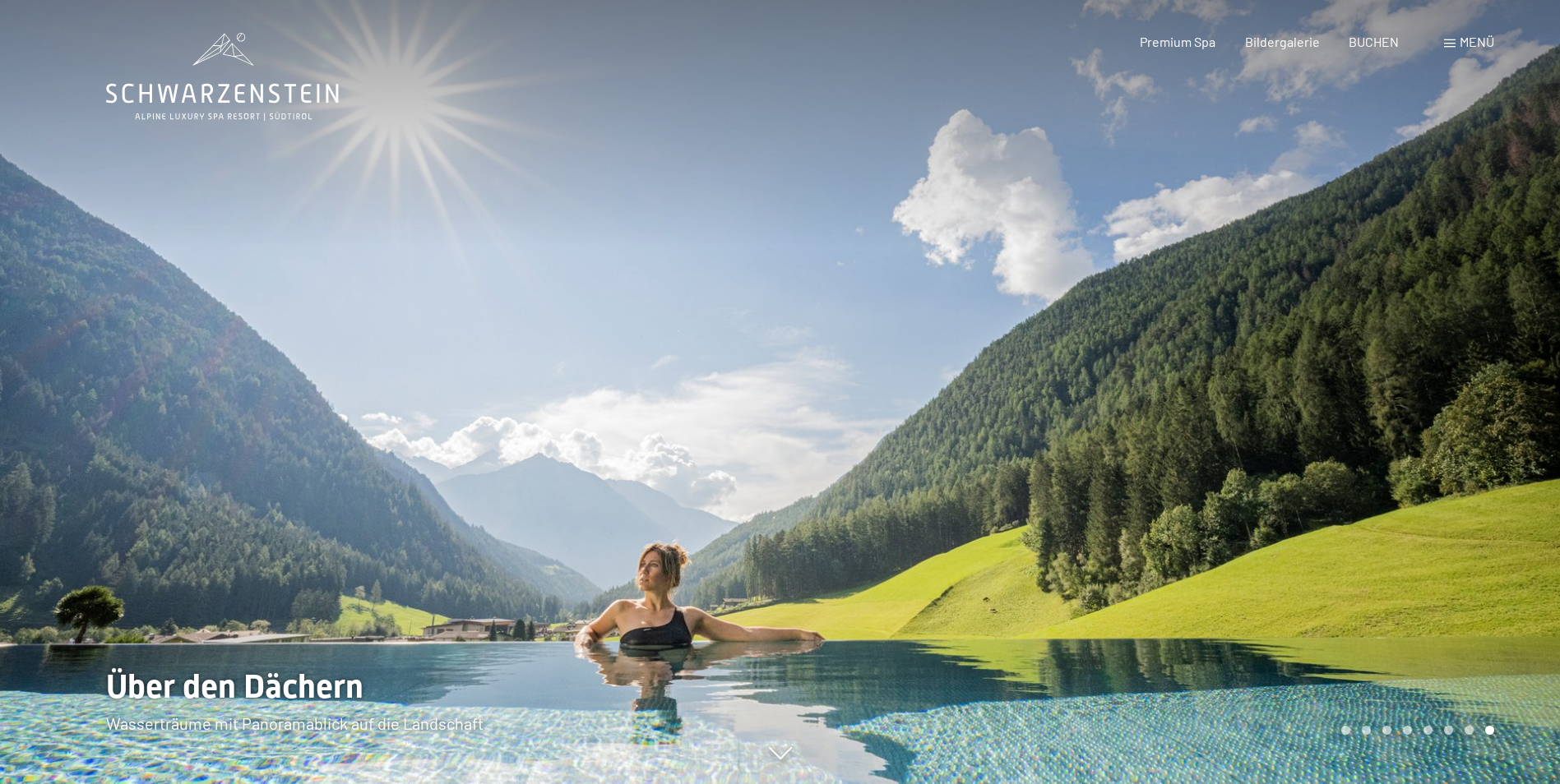
click at [1257, 443] on div at bounding box center [1170, 392] width 780 height 784
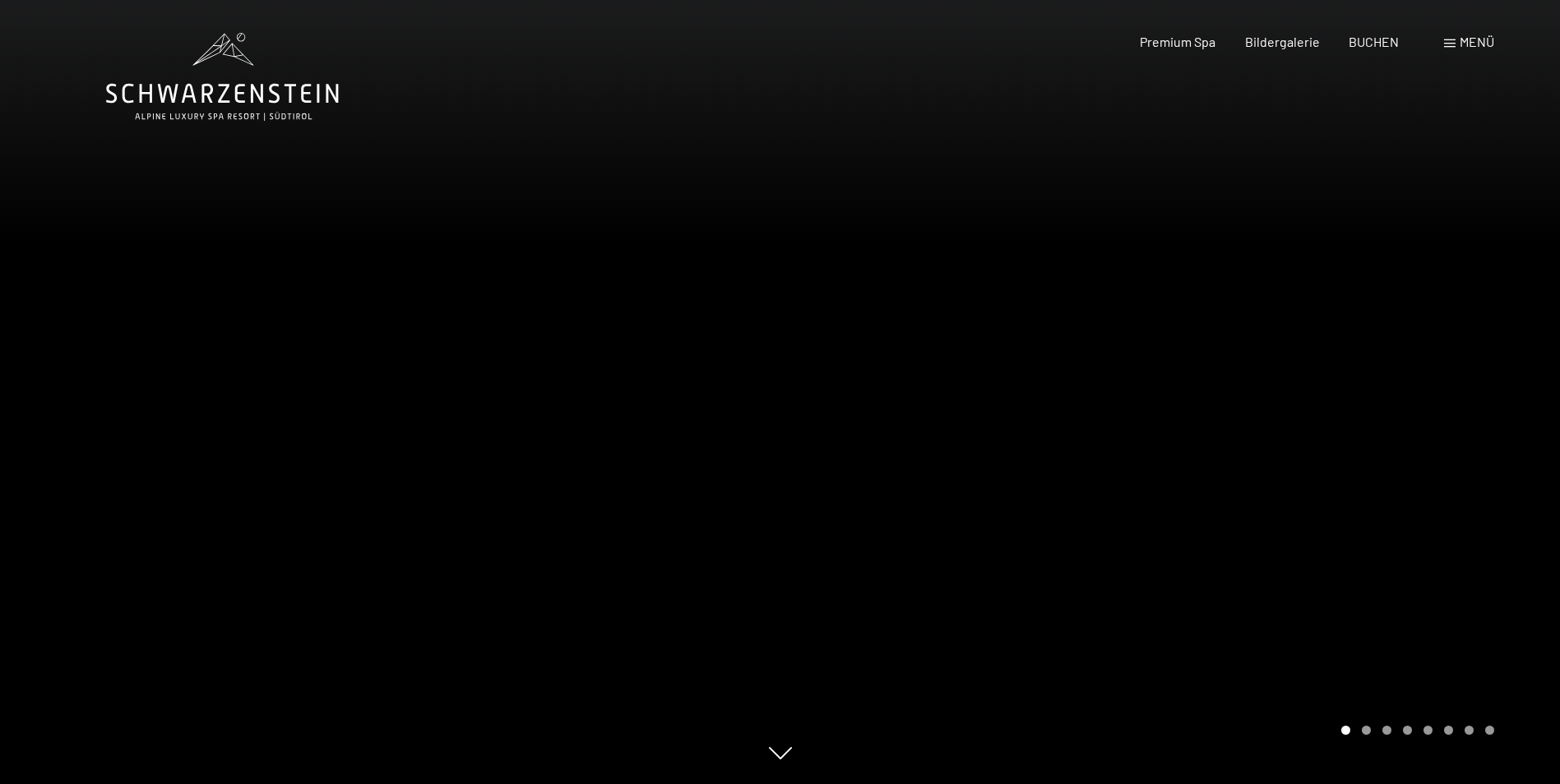
click at [1257, 443] on div at bounding box center [1170, 392] width 780 height 784
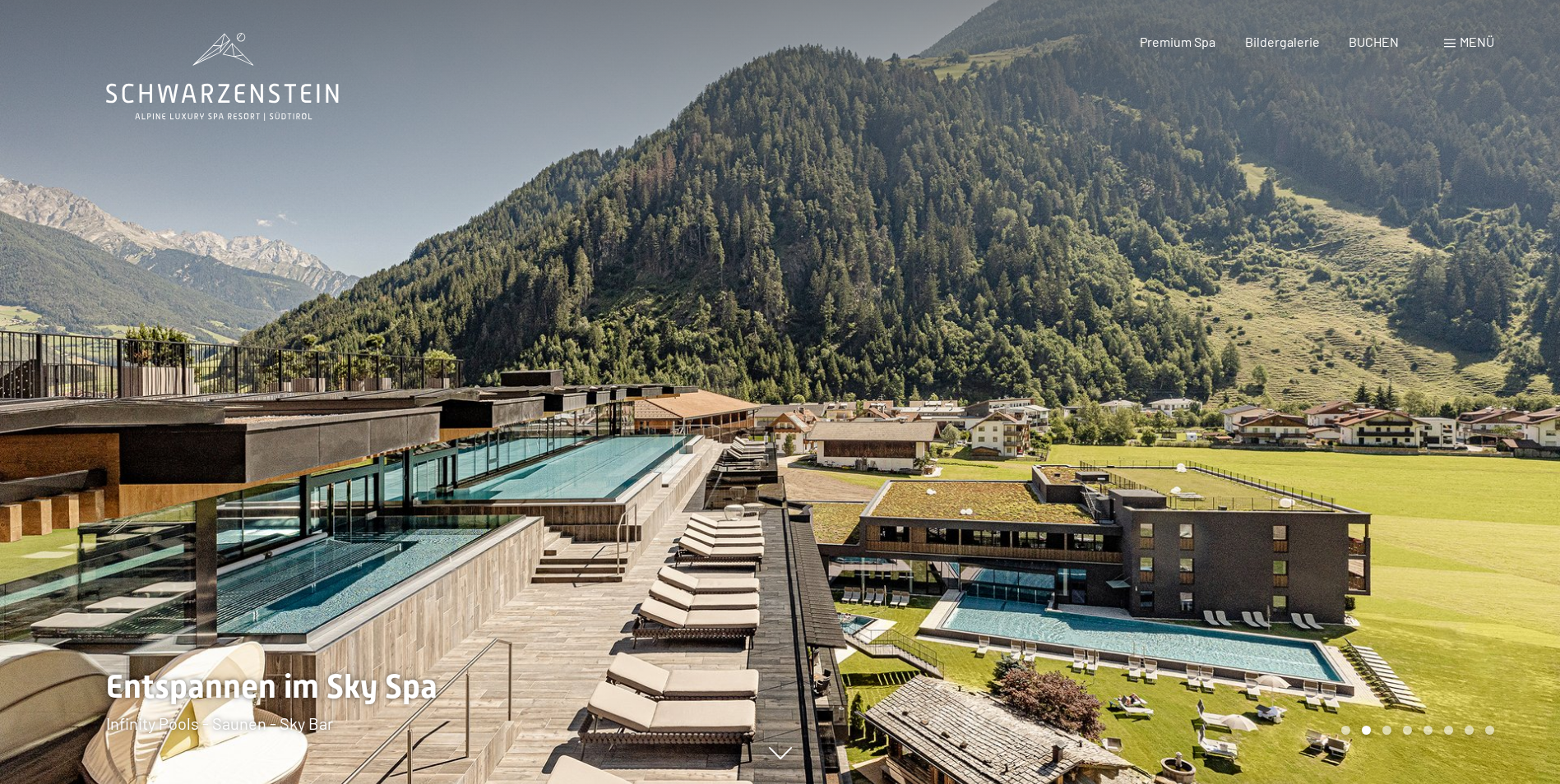
click at [1415, 398] on div at bounding box center [1170, 392] width 780 height 784
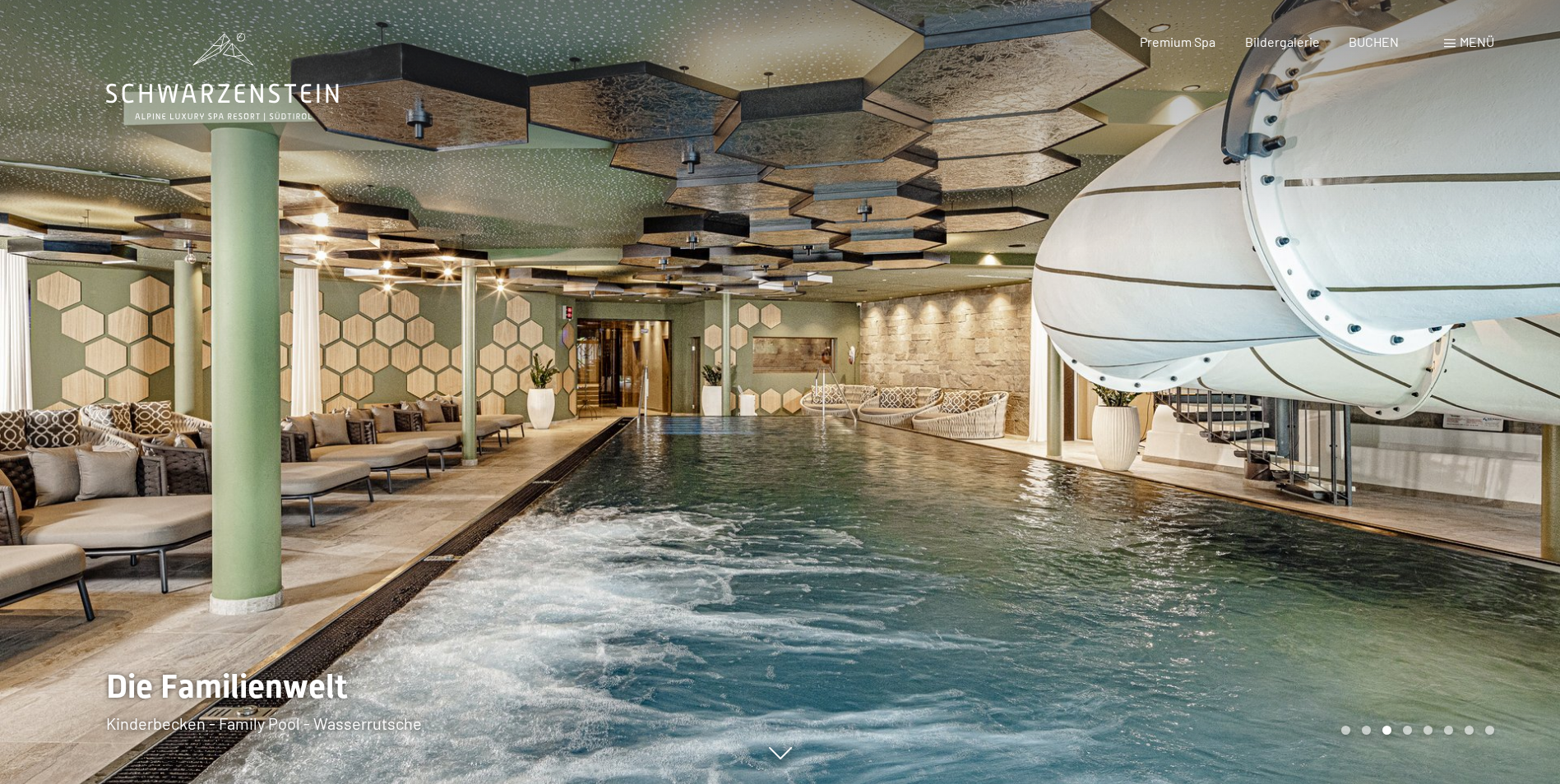
click at [1414, 399] on div at bounding box center [1170, 392] width 780 height 784
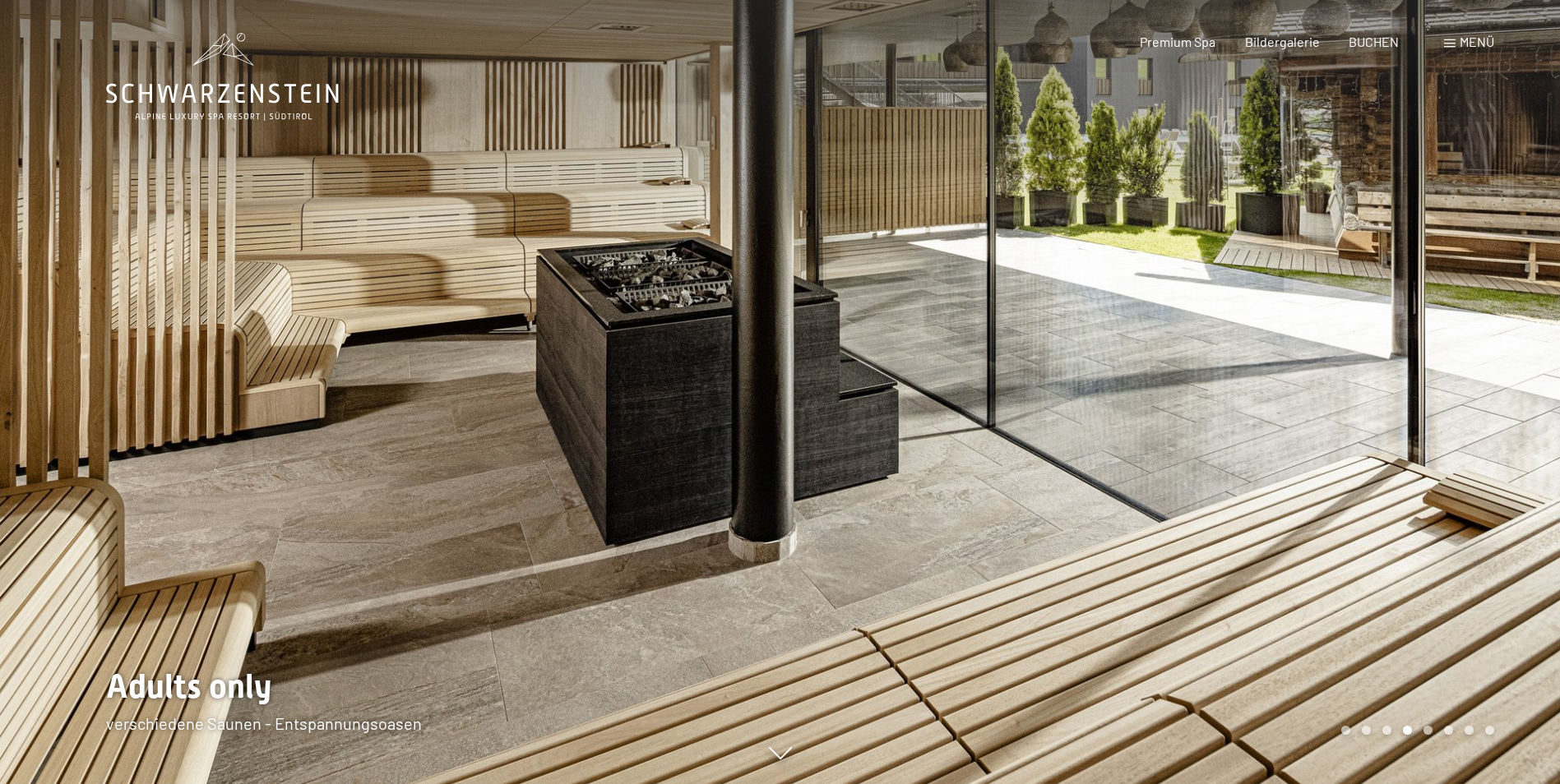
click at [1414, 399] on div at bounding box center [1170, 392] width 780 height 784
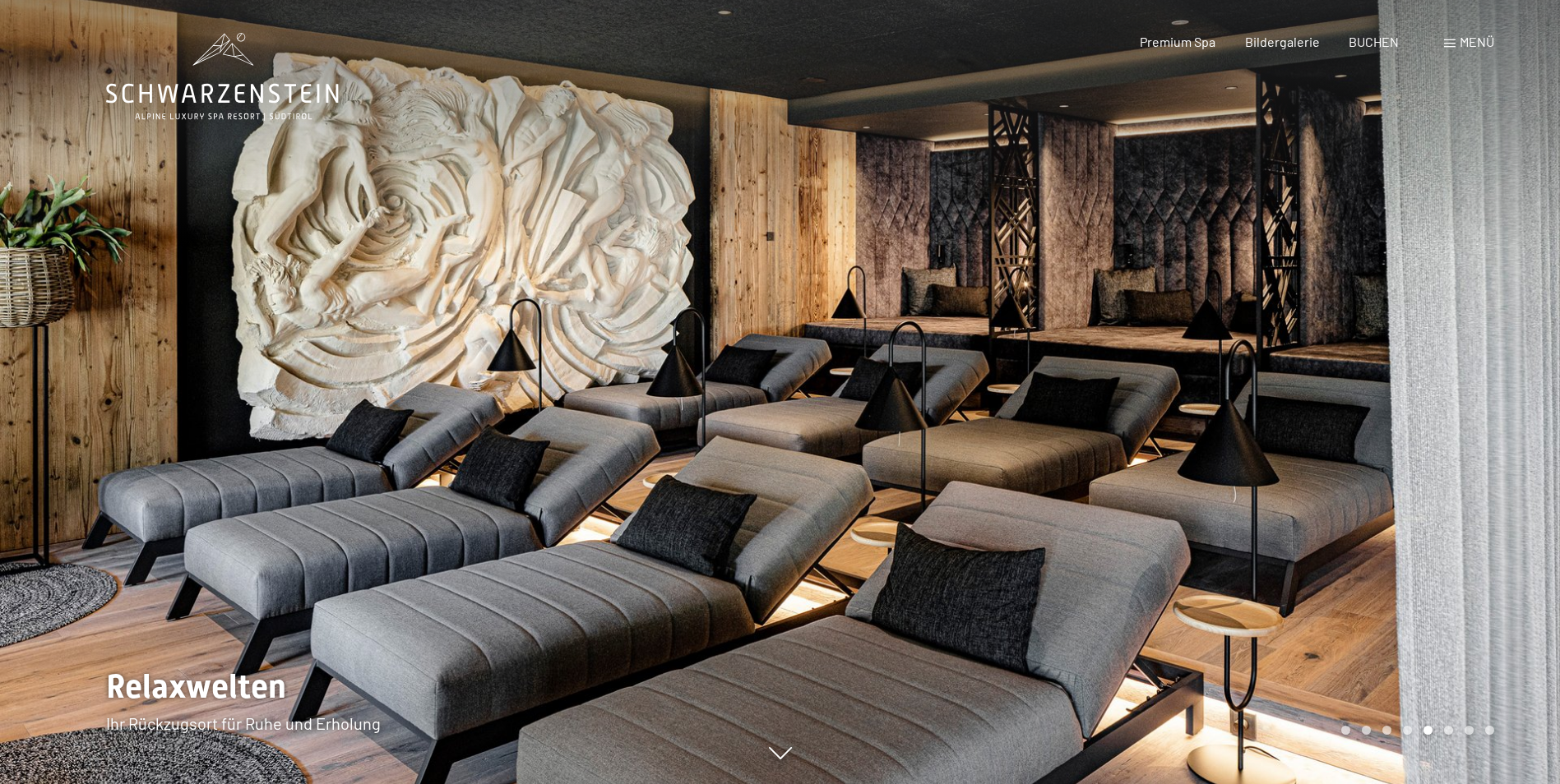
click at [1414, 399] on div at bounding box center [1170, 392] width 780 height 784
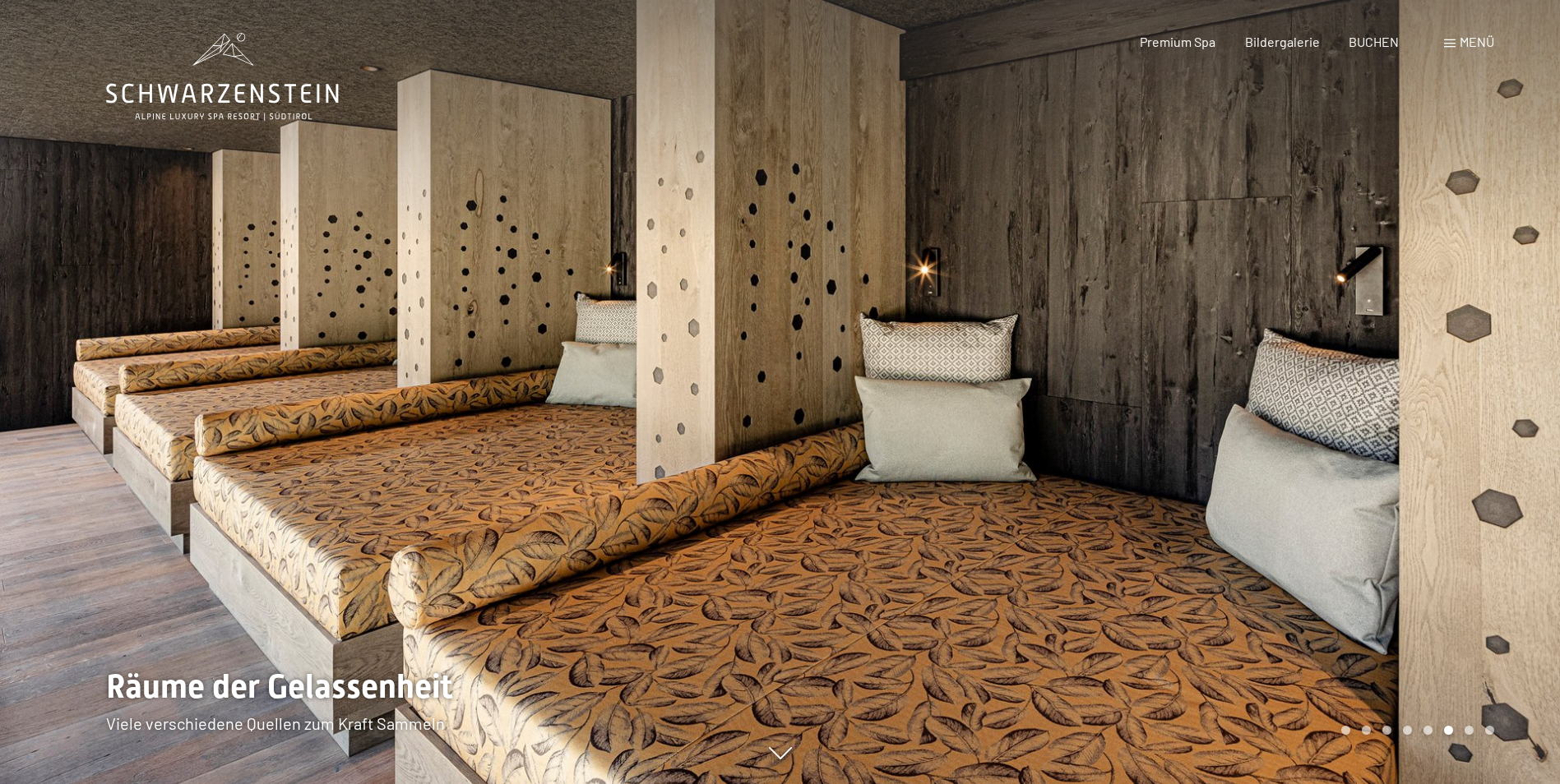
click at [1414, 399] on div at bounding box center [1170, 392] width 780 height 784
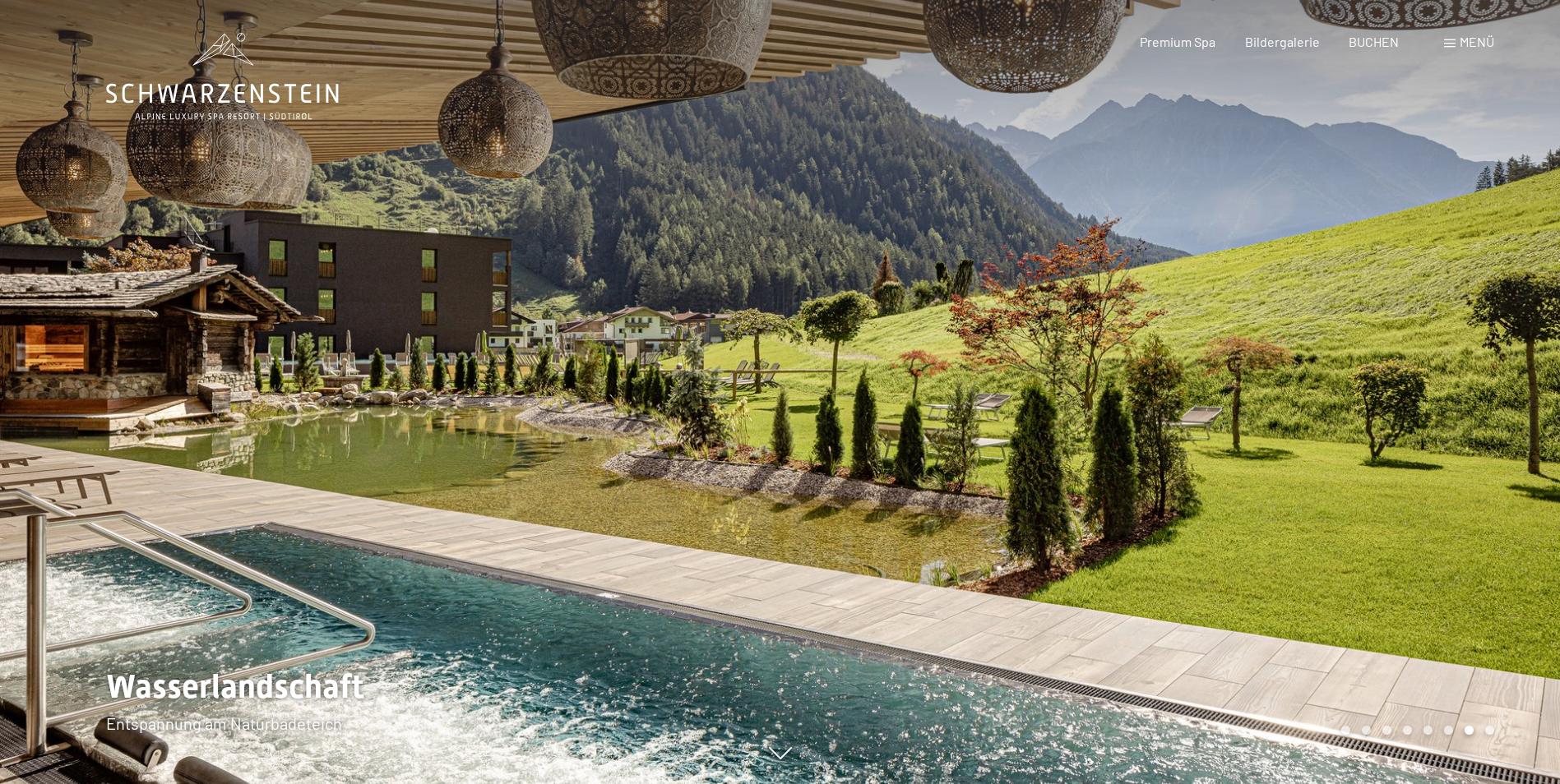
click at [1414, 399] on div at bounding box center [1170, 392] width 780 height 784
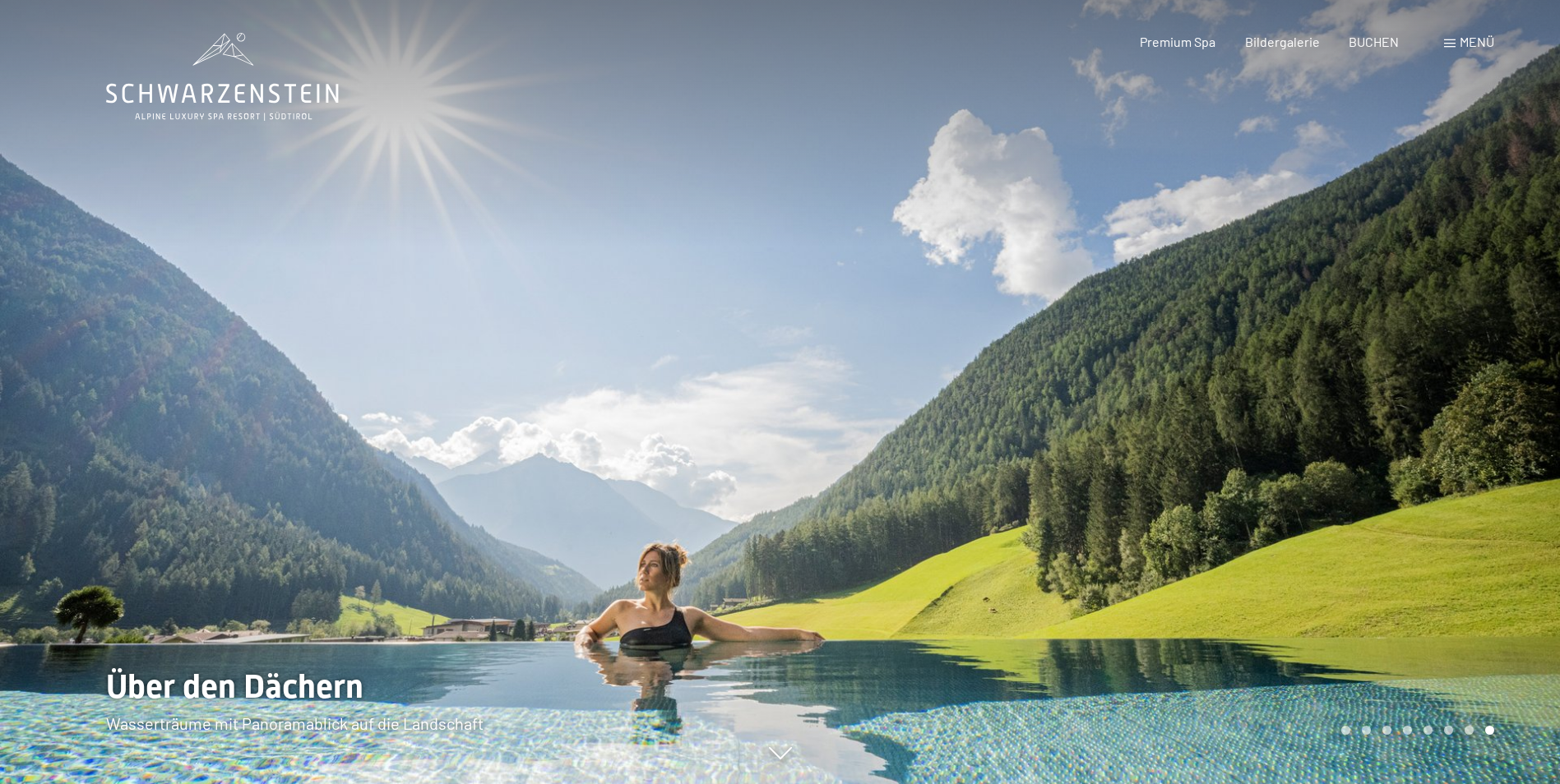
click at [1414, 399] on div at bounding box center [1170, 392] width 780 height 784
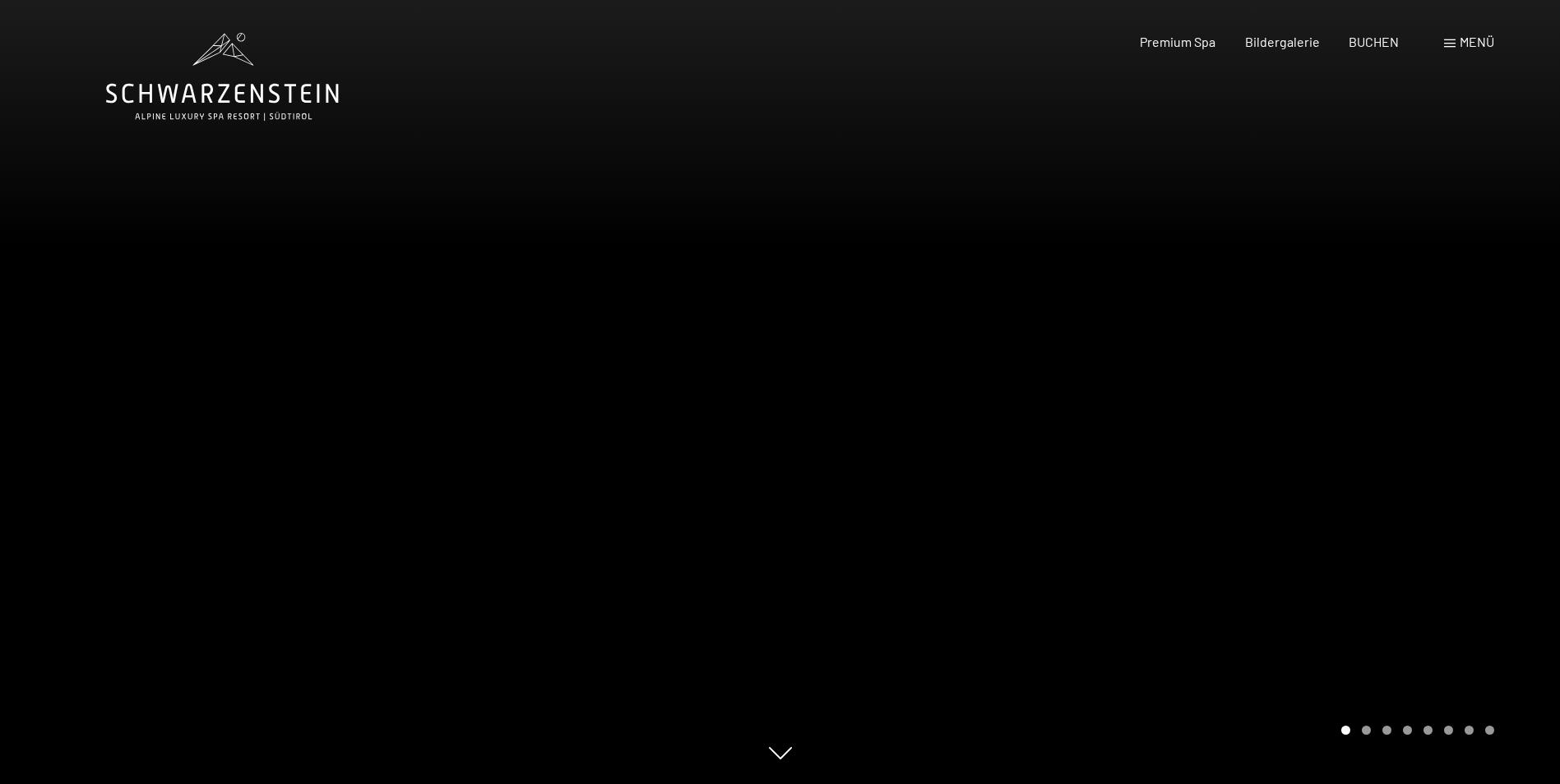
click at [1468, 44] on span "Menü" at bounding box center [1477, 41] width 34 height 15
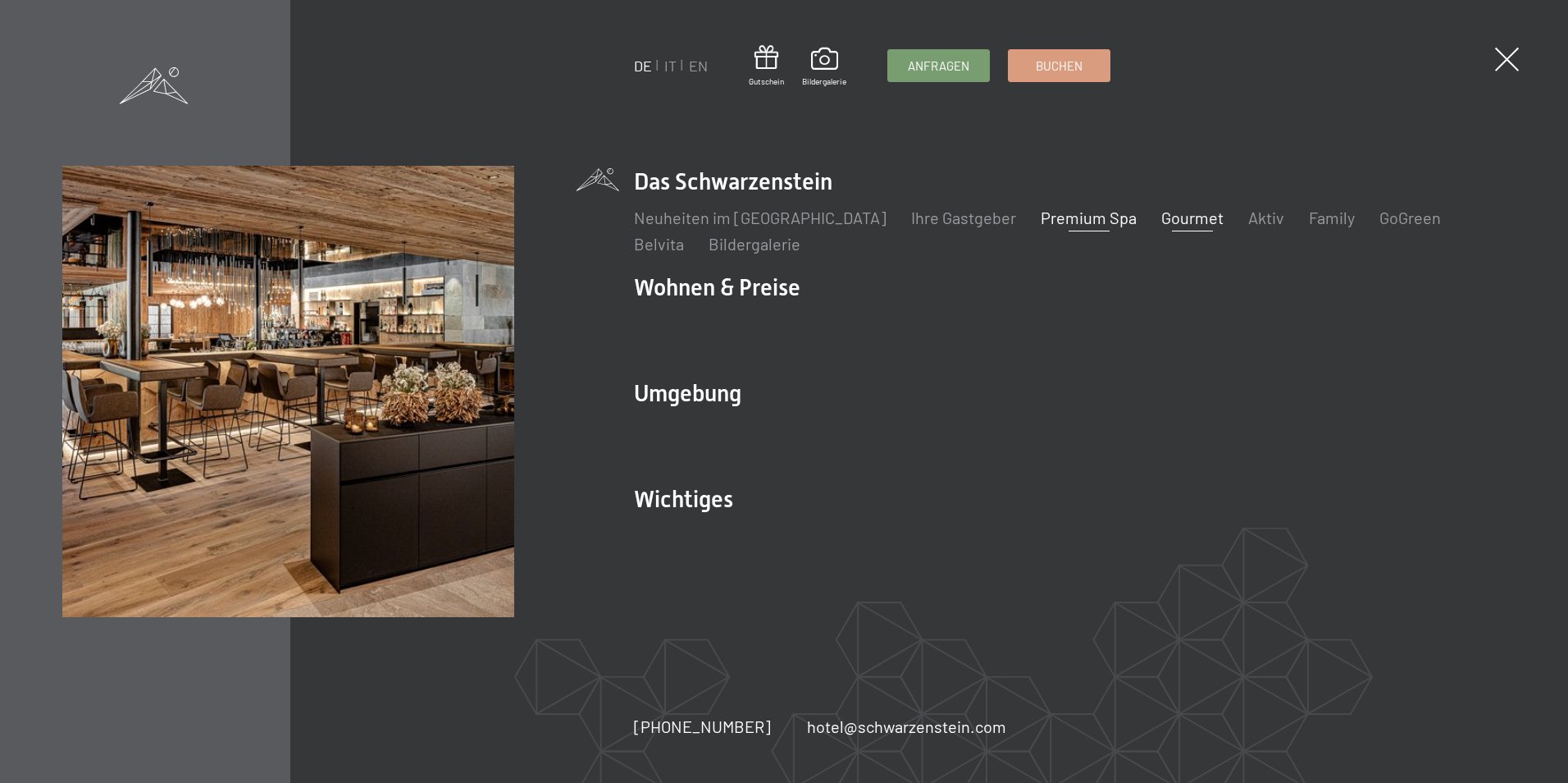
click at [1161, 219] on link "Gourmet" at bounding box center [1193, 218] width 63 height 20
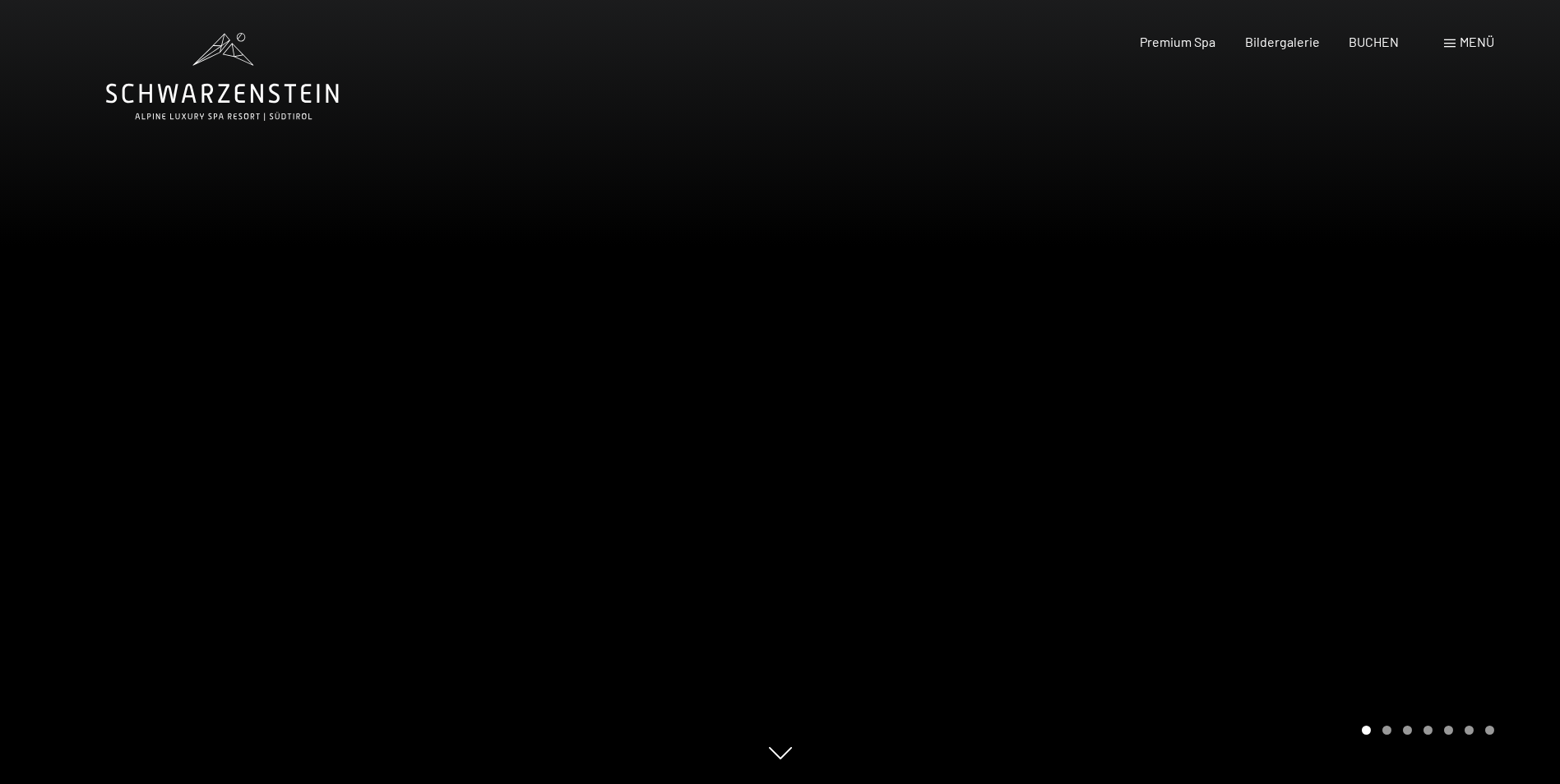
click at [1448, 396] on div at bounding box center [1170, 392] width 780 height 784
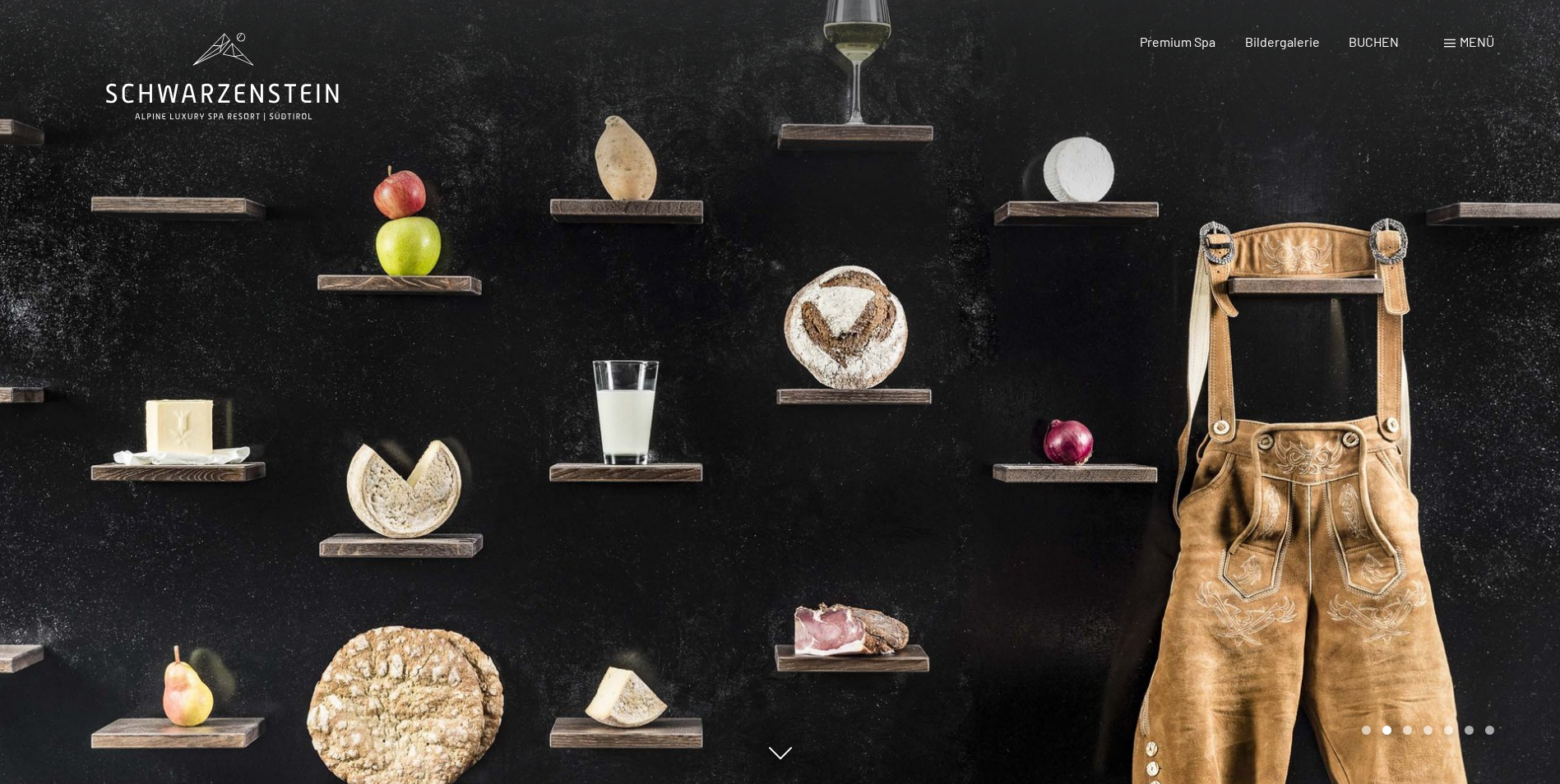
click at [1448, 396] on div at bounding box center [1170, 392] width 780 height 784
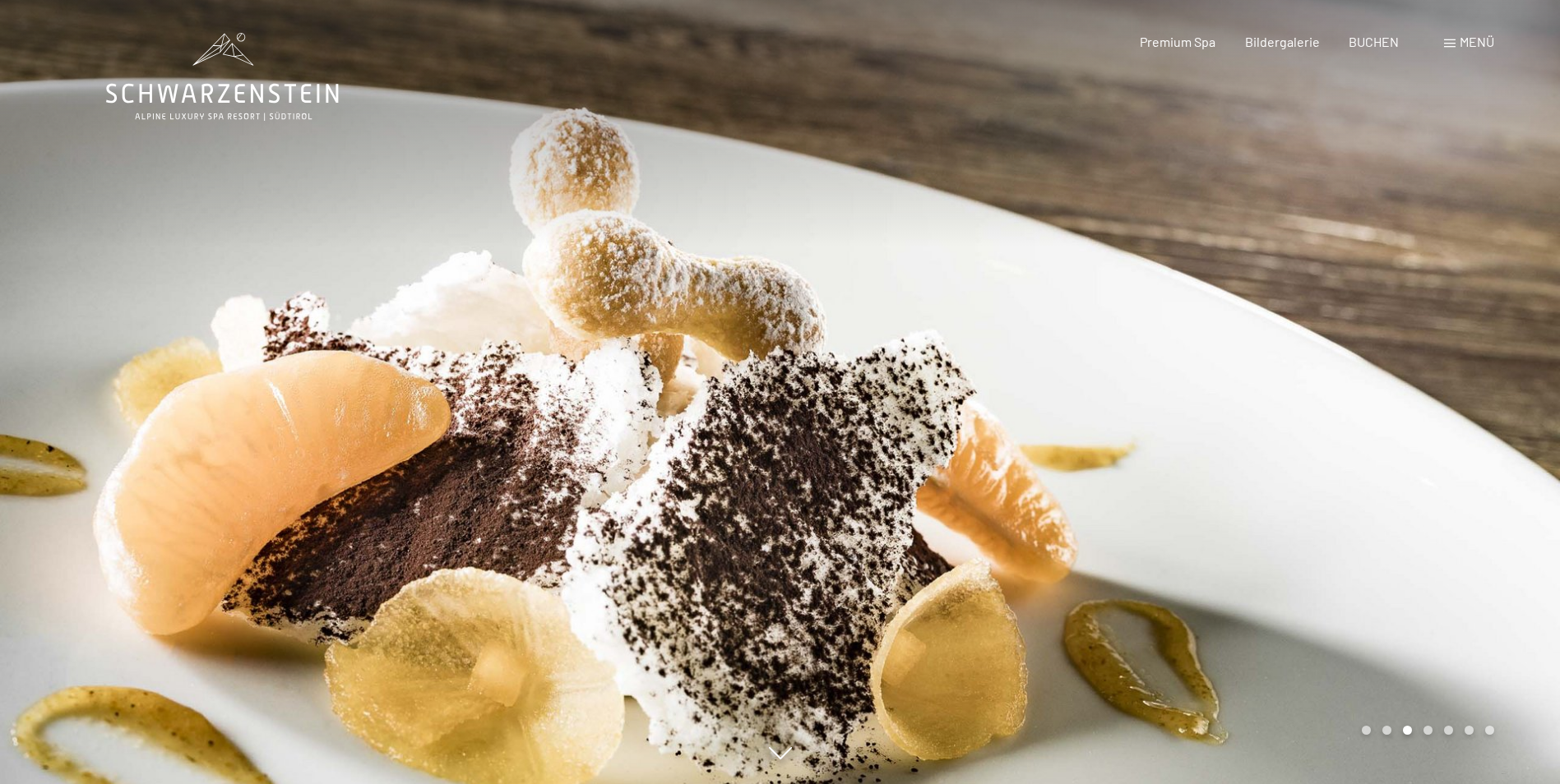
click at [1448, 396] on div at bounding box center [1170, 392] width 780 height 784
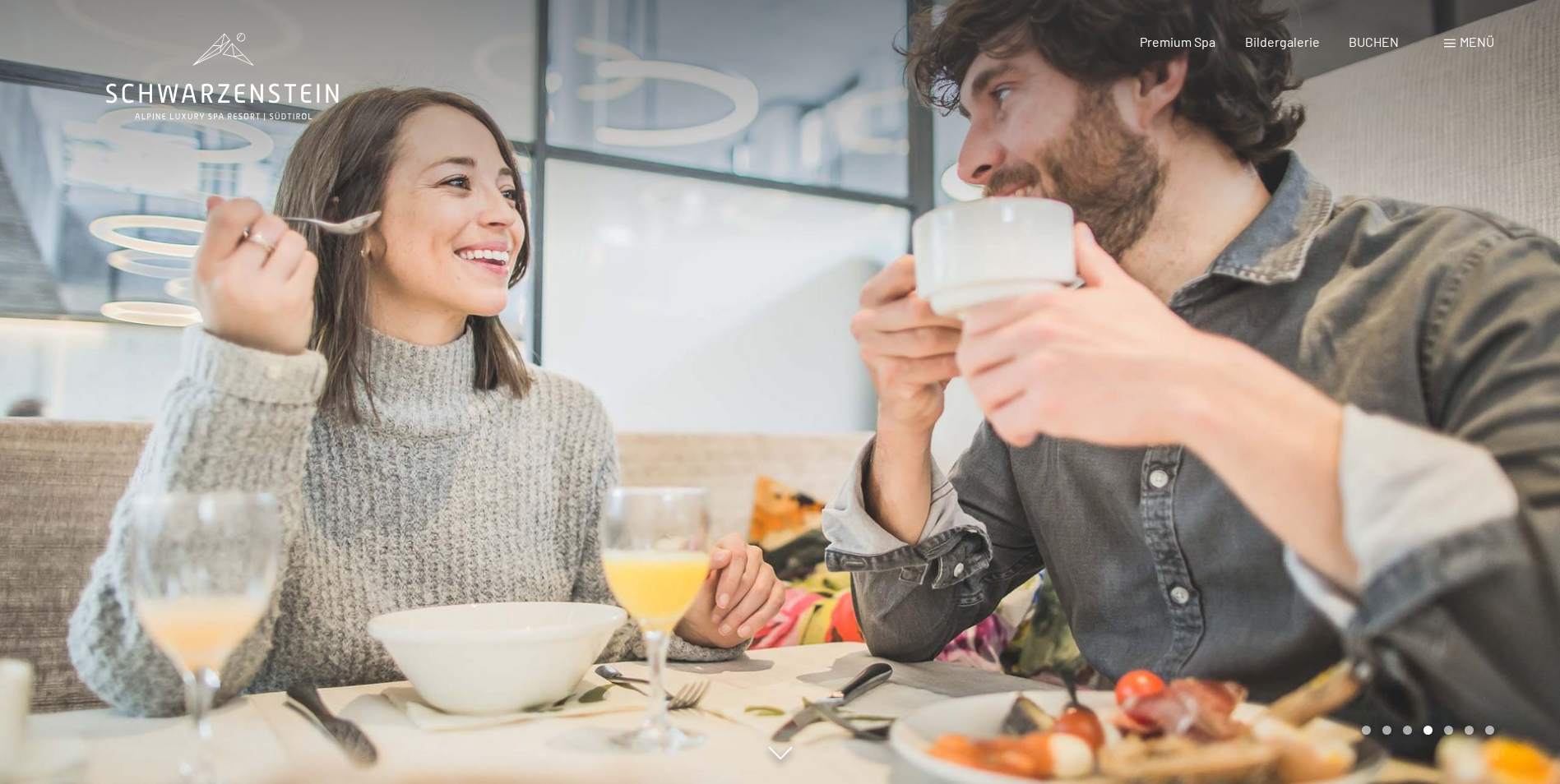
click at [1448, 396] on div at bounding box center [1170, 392] width 780 height 784
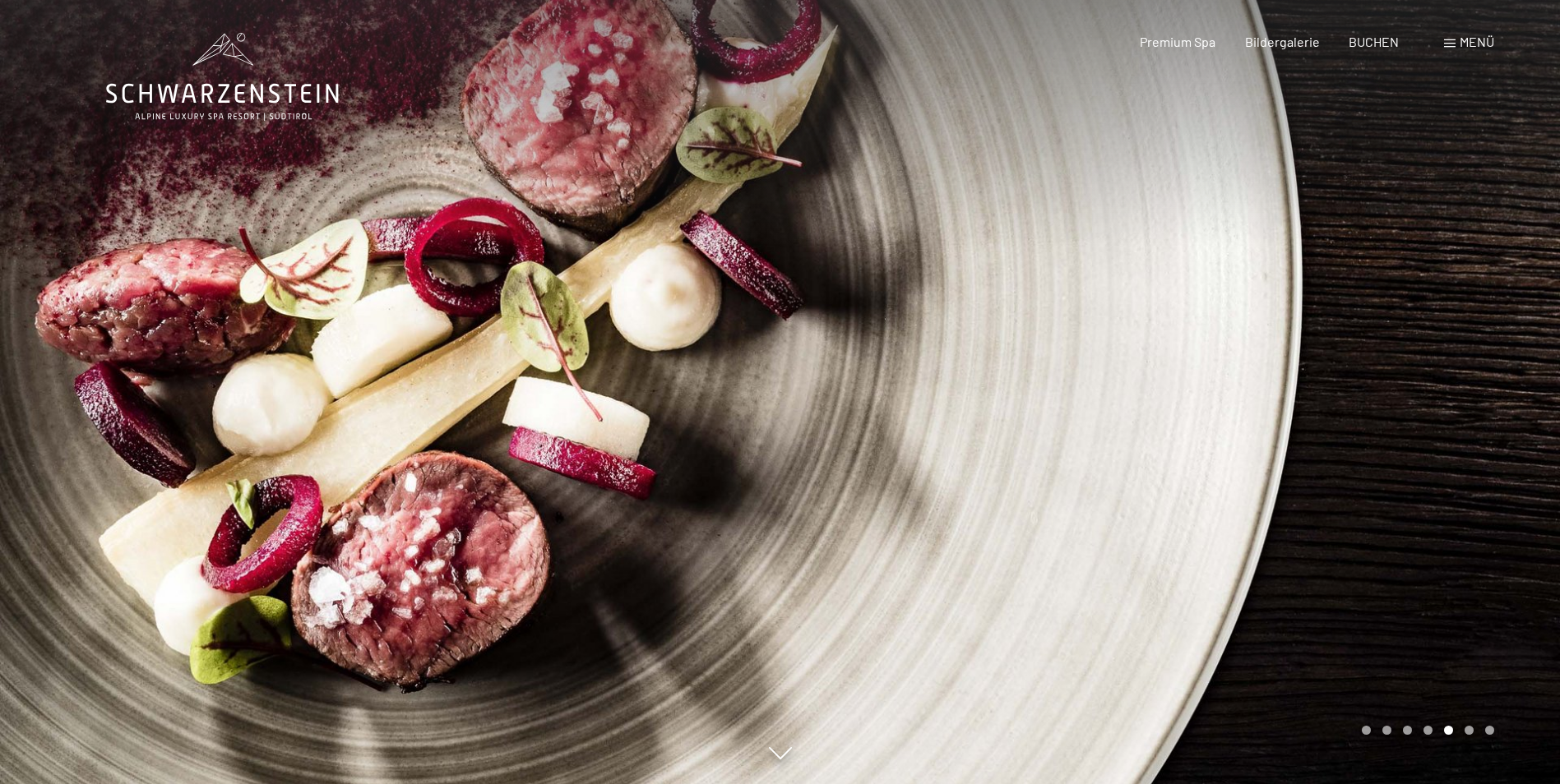
click at [1448, 396] on div at bounding box center [1170, 392] width 780 height 784
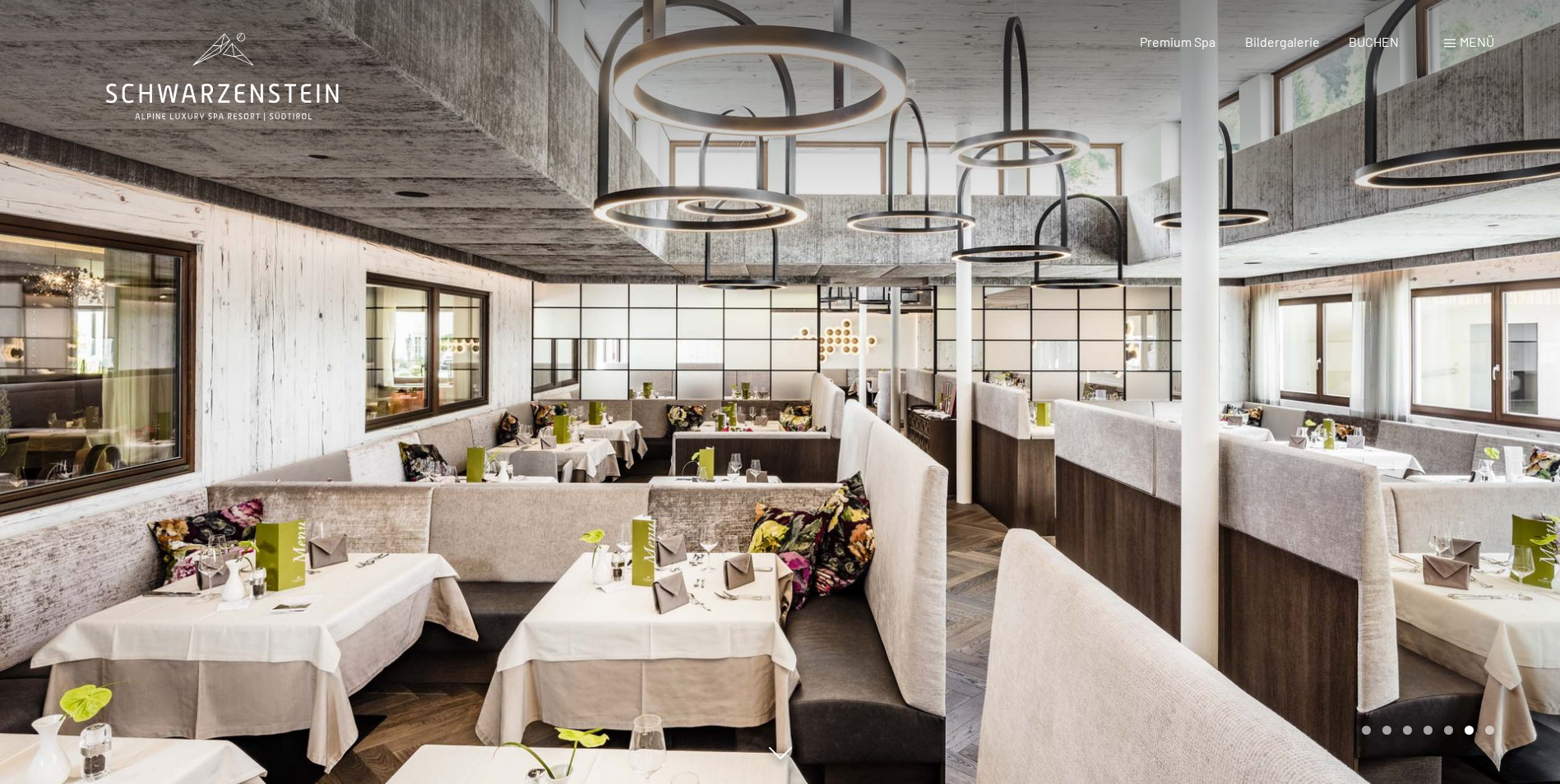
click at [1448, 396] on div at bounding box center [1170, 392] width 780 height 784
